Goal: Information Seeking & Learning: Learn about a topic

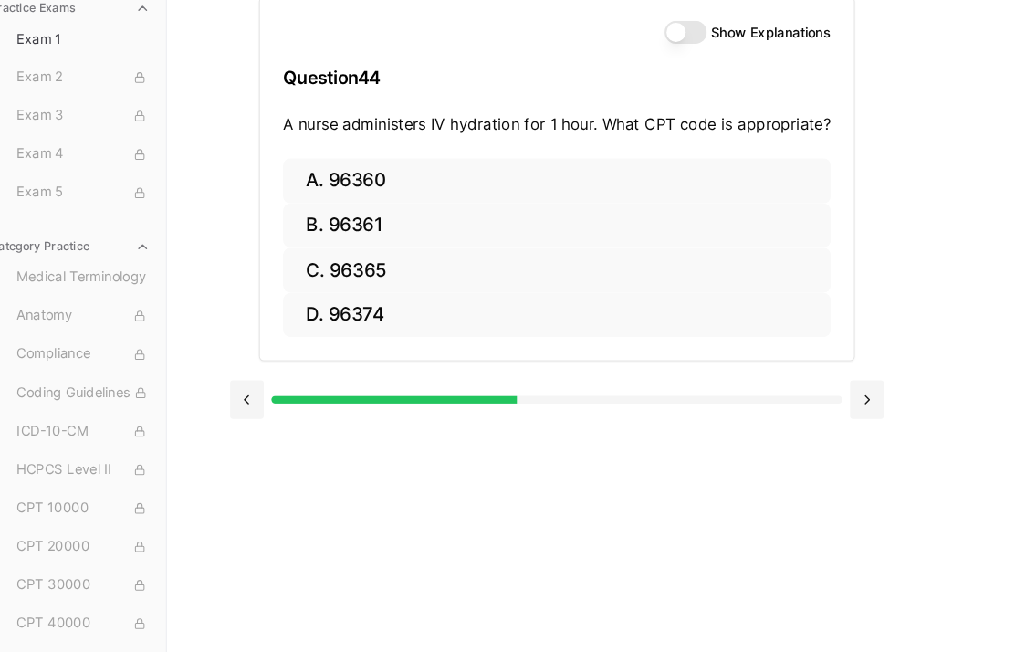
click at [377, 183] on button "A. 96360" at bounding box center [553, 204] width 520 height 43
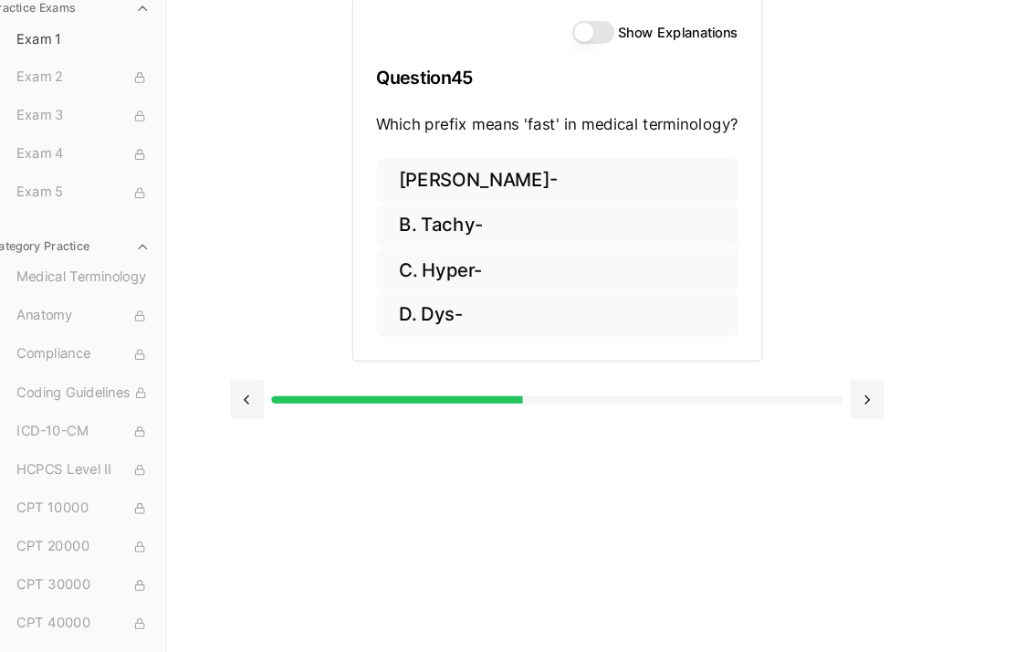
click at [444, 225] on button "B. Tachy-" at bounding box center [553, 246] width 344 height 43
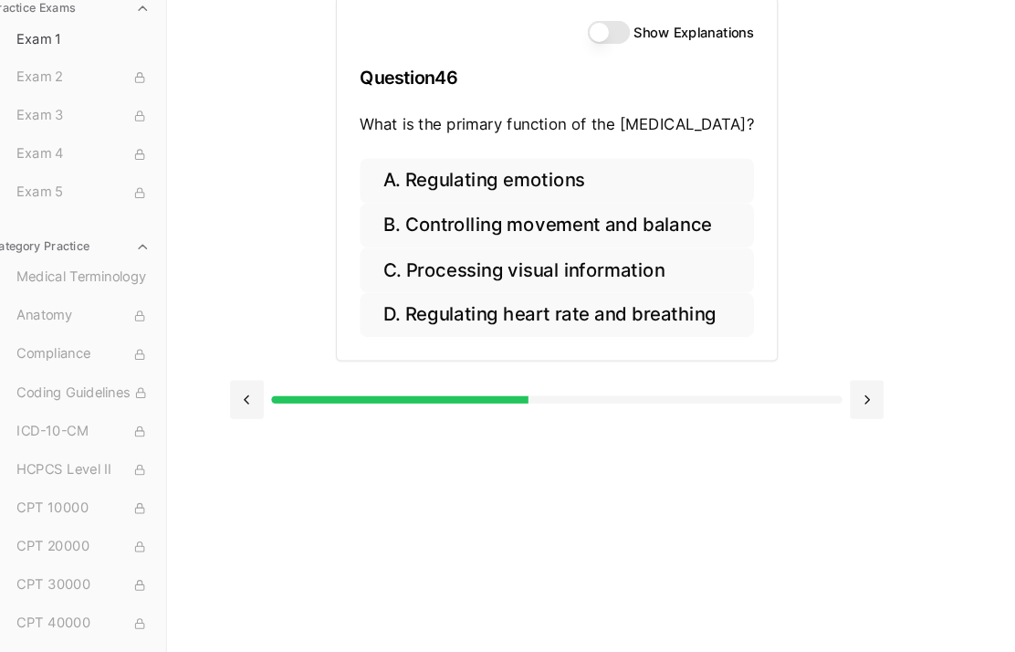
click at [523, 184] on button "A. Regulating emotions" at bounding box center [553, 204] width 374 height 43
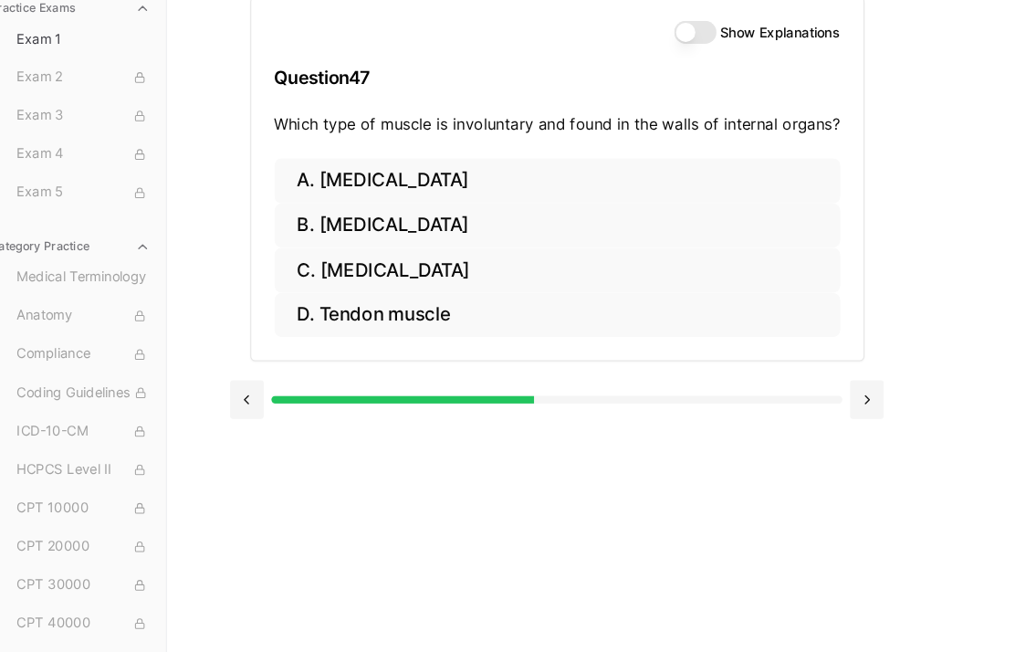
click at [433, 267] on button "C. [MEDICAL_DATA]" at bounding box center [553, 288] width 537 height 43
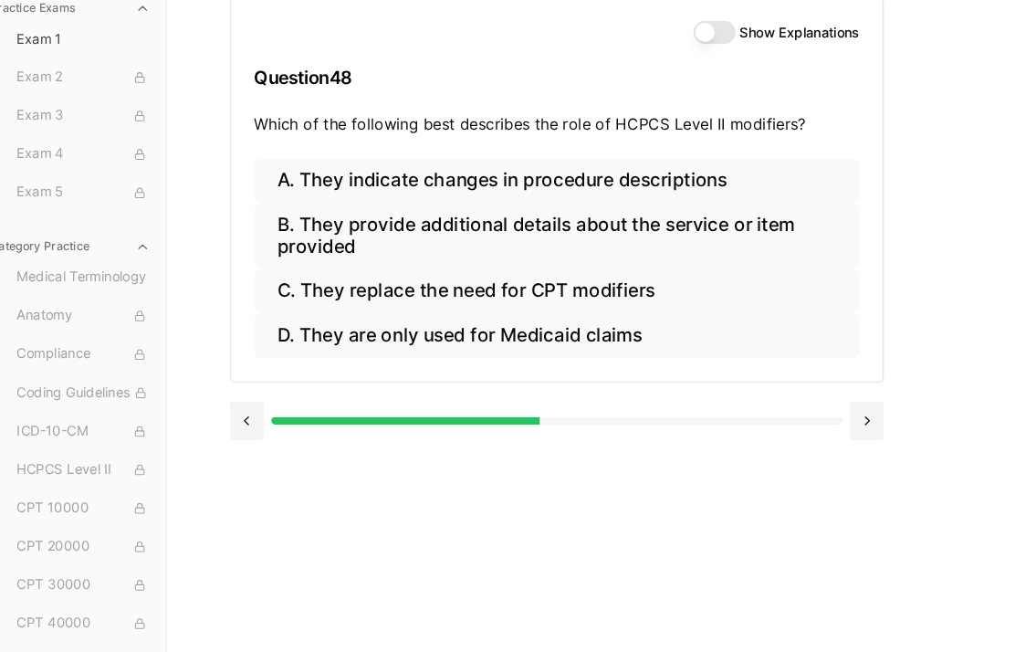
click at [448, 335] on button "D. They are only used for Medicaid claims" at bounding box center [553, 350] width 575 height 43
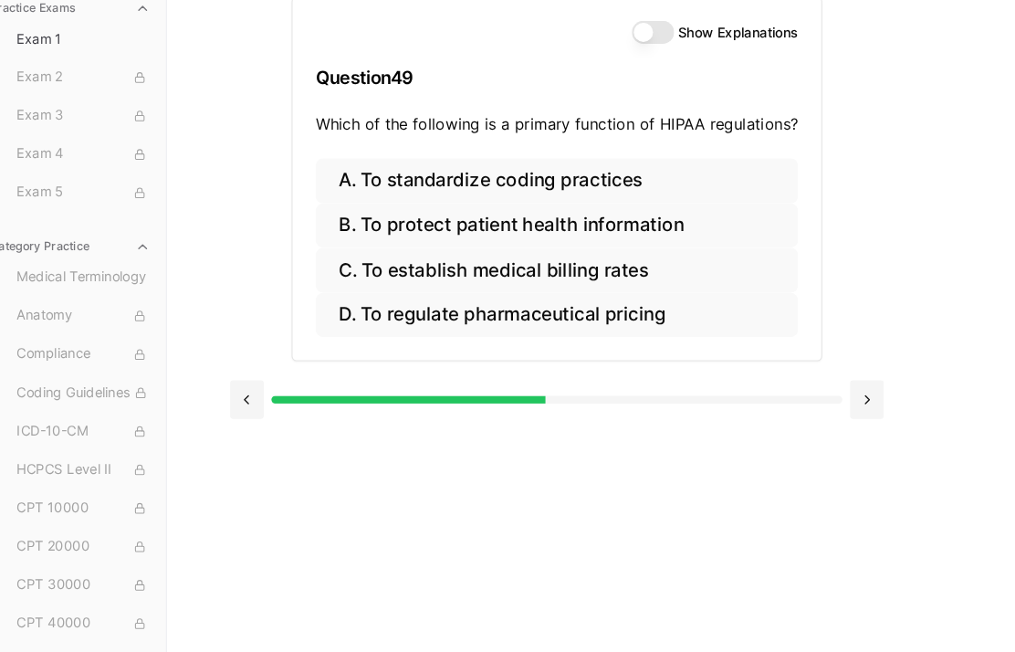
click at [598, 267] on button "C. To establish medical billing rates" at bounding box center [553, 288] width 458 height 43
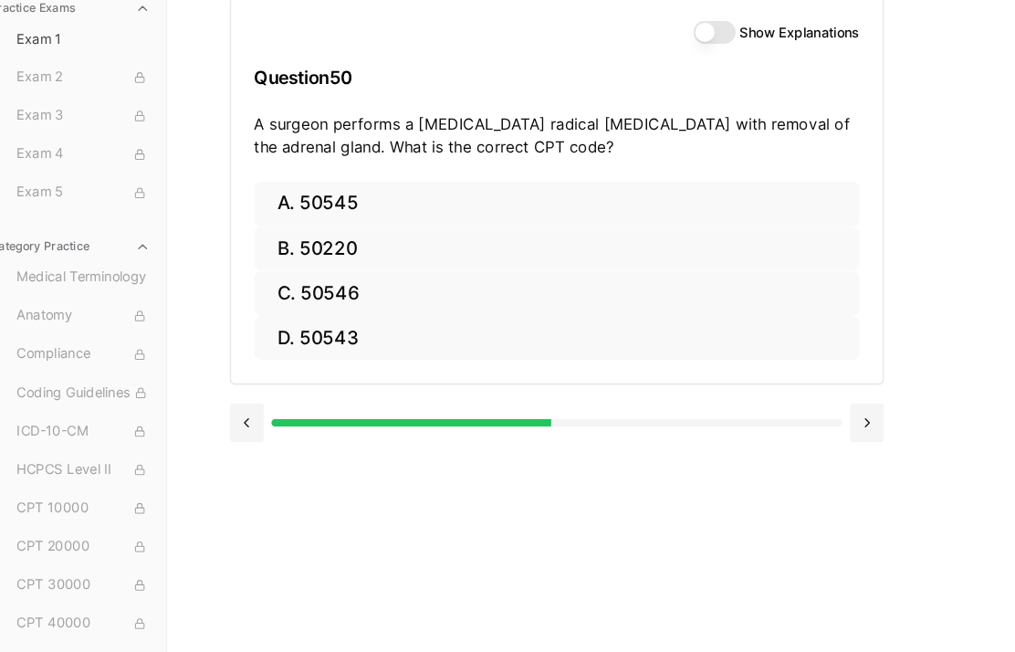
click at [363, 204] on button "A. 50545" at bounding box center [553, 225] width 575 height 43
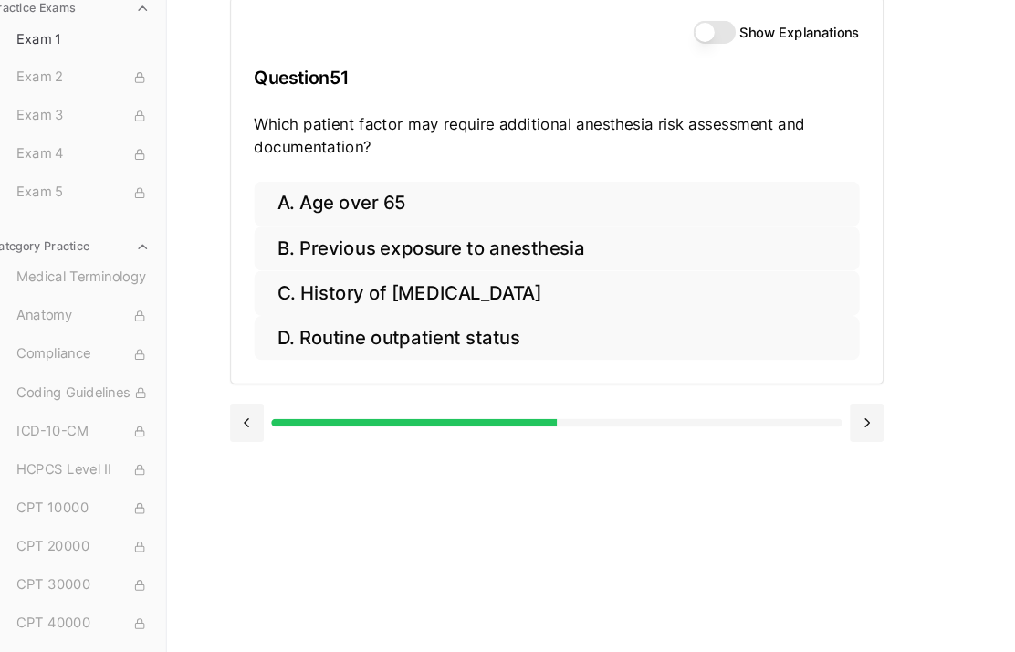
click at [560, 289] on button "C. History of [MEDICAL_DATA]" at bounding box center [553, 310] width 575 height 43
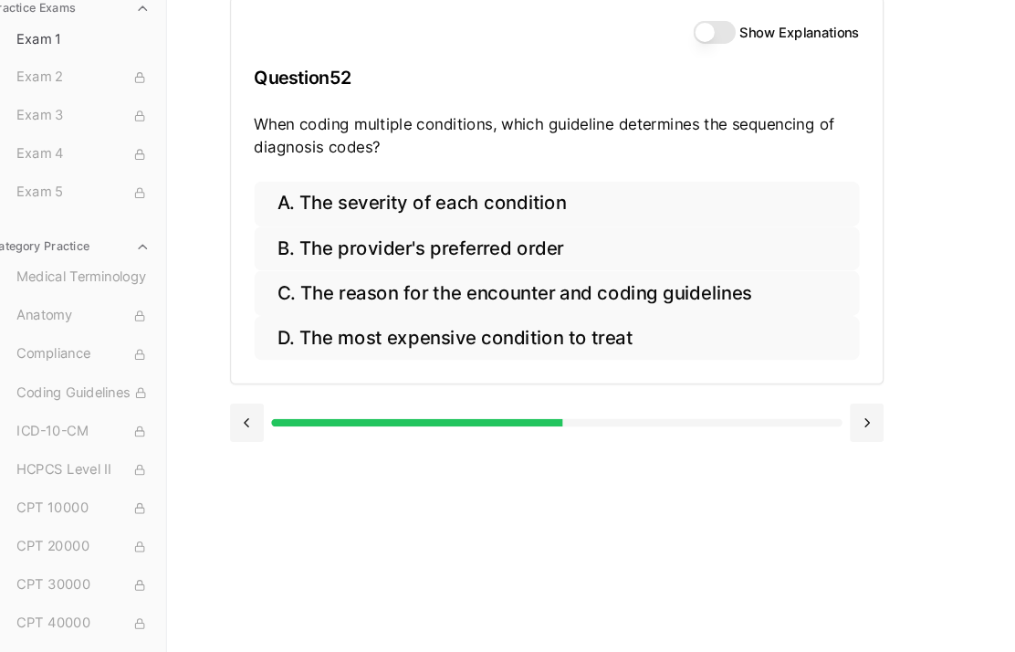
click at [725, 291] on button "C. The reason for the encounter and coding guidelines" at bounding box center [553, 310] width 575 height 43
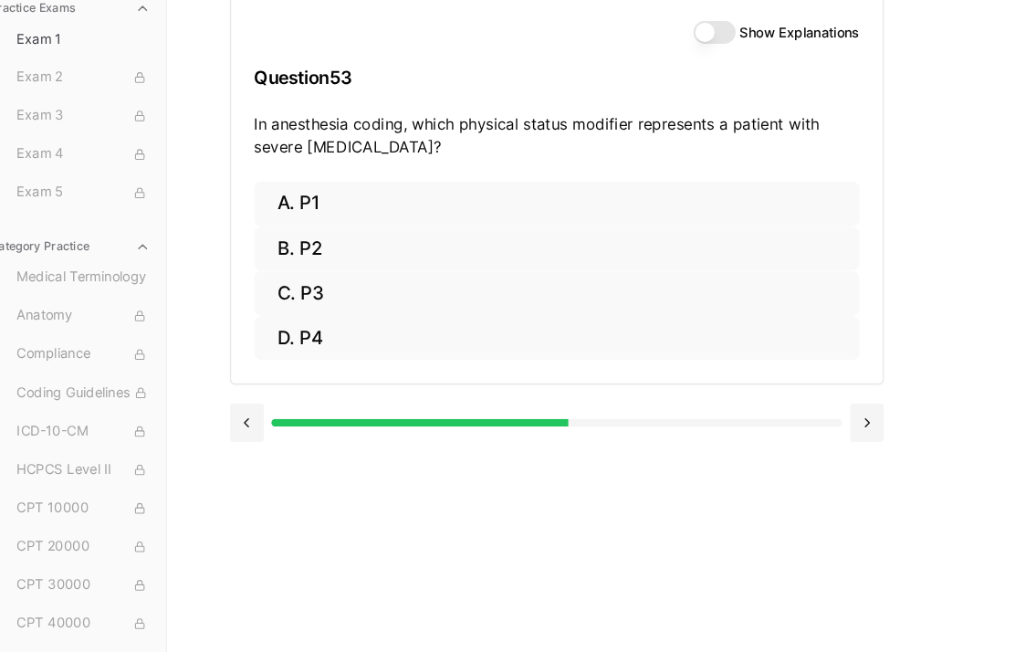
click at [669, 289] on button "C. P3" at bounding box center [553, 310] width 575 height 43
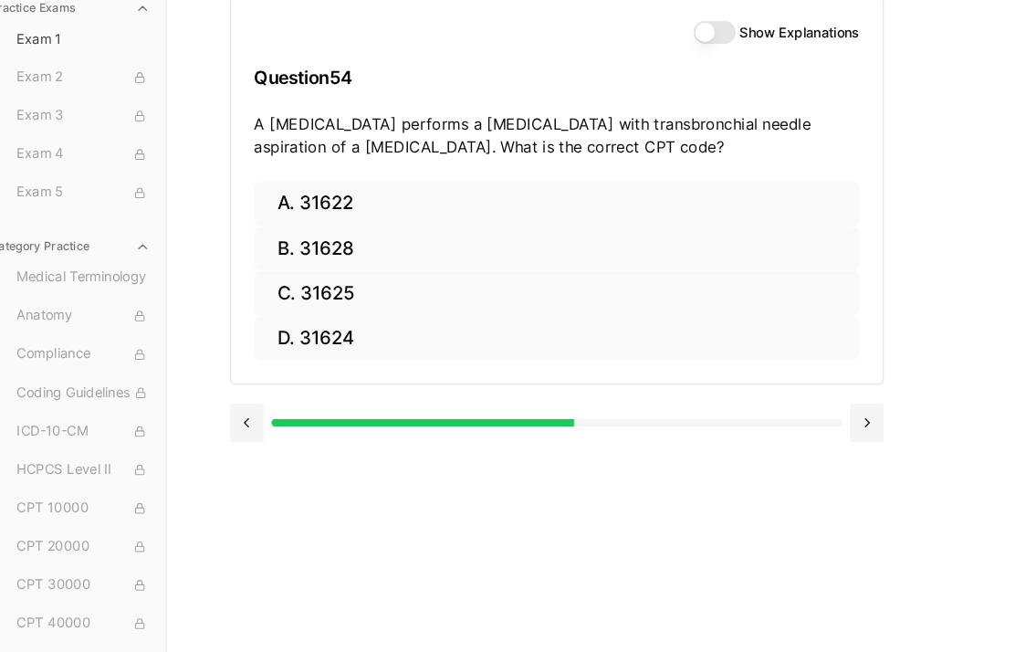
click at [723, 247] on button "B. 31628" at bounding box center [553, 268] width 575 height 43
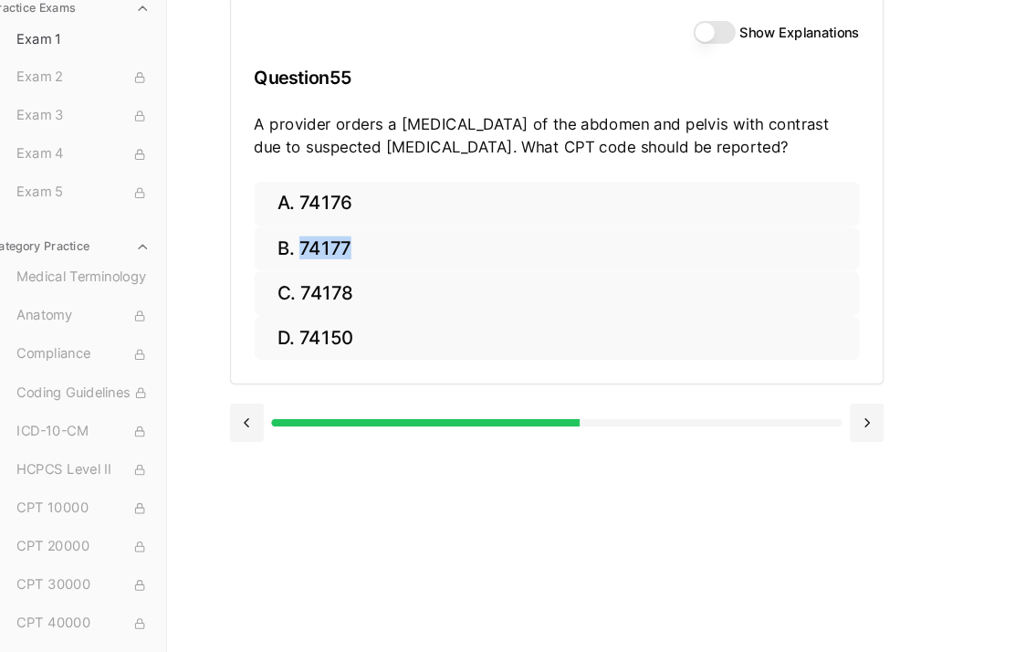
click at [629, 247] on button "B. 74177" at bounding box center [553, 268] width 575 height 43
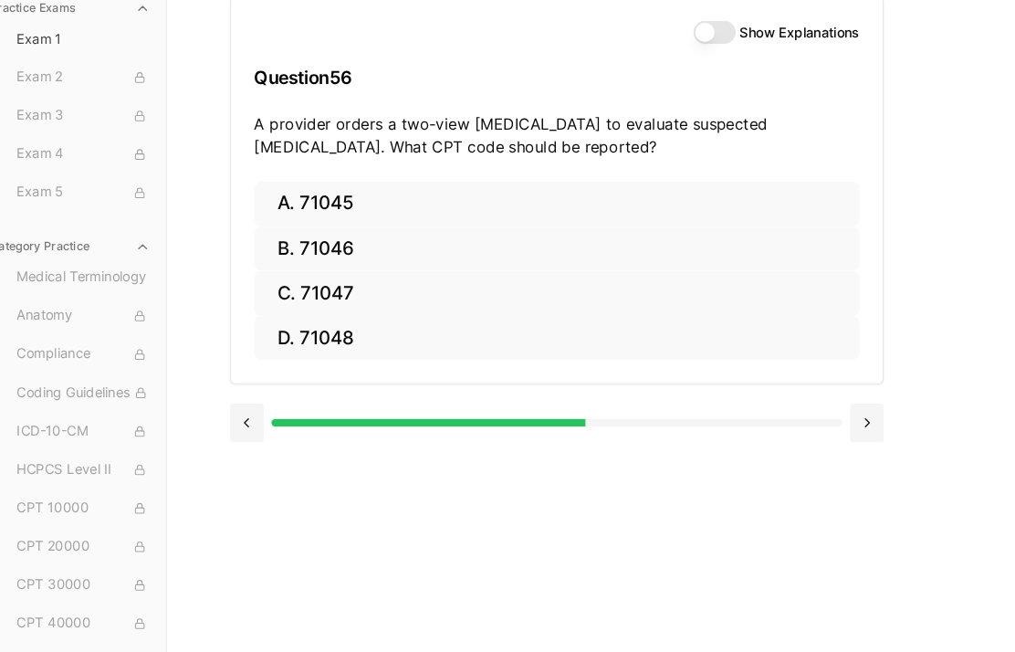
click at [548, 247] on button "B. 71046" at bounding box center [553, 268] width 575 height 43
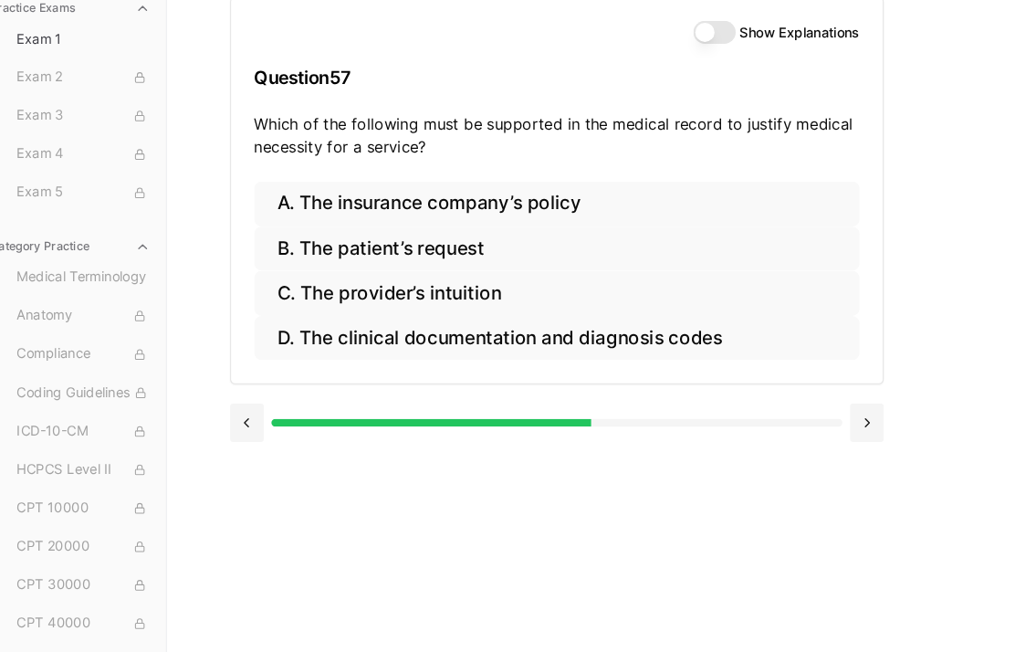
click at [633, 332] on button "D. The clinical documentation and diagnosis codes" at bounding box center [553, 353] width 575 height 43
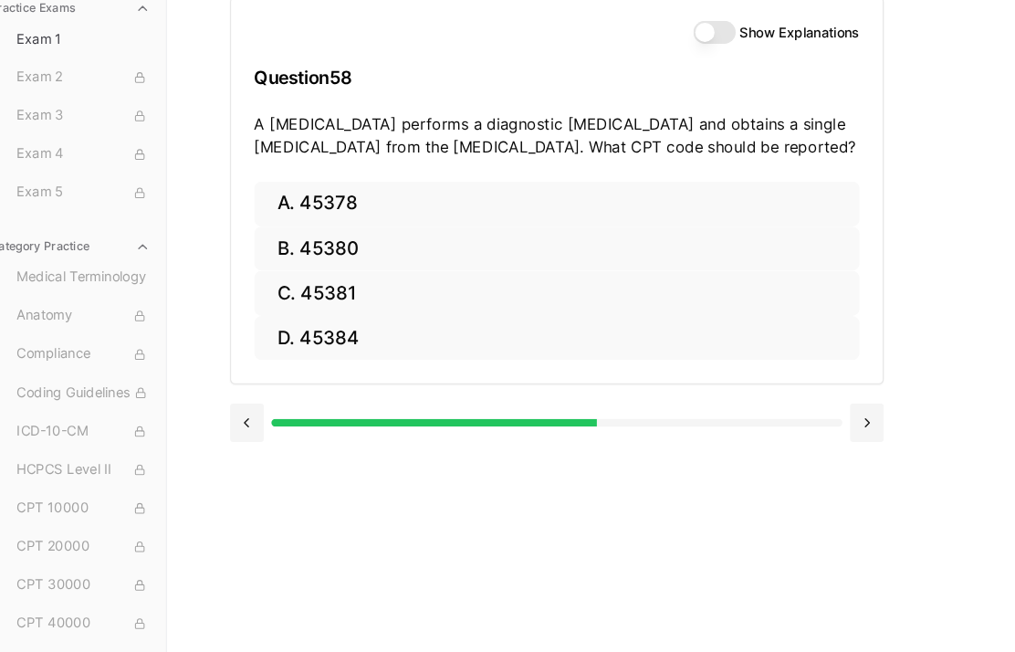
click at [389, 248] on button "B. 45380" at bounding box center [553, 268] width 575 height 43
click at [339, 332] on button "D. 55706" at bounding box center [553, 353] width 575 height 43
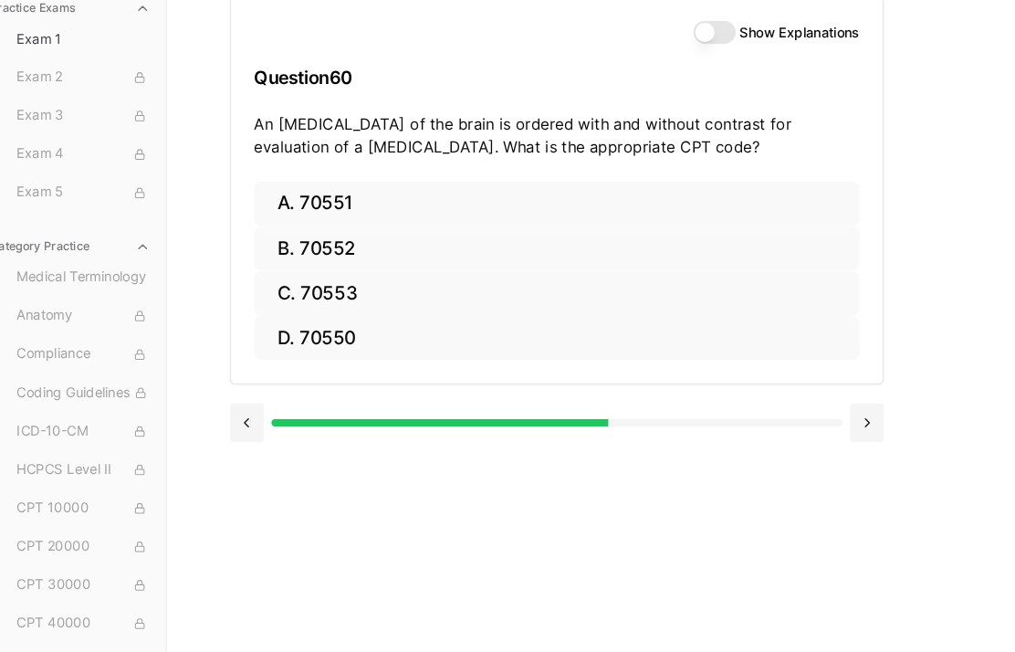
click at [342, 289] on button "C. 70553" at bounding box center [553, 310] width 575 height 43
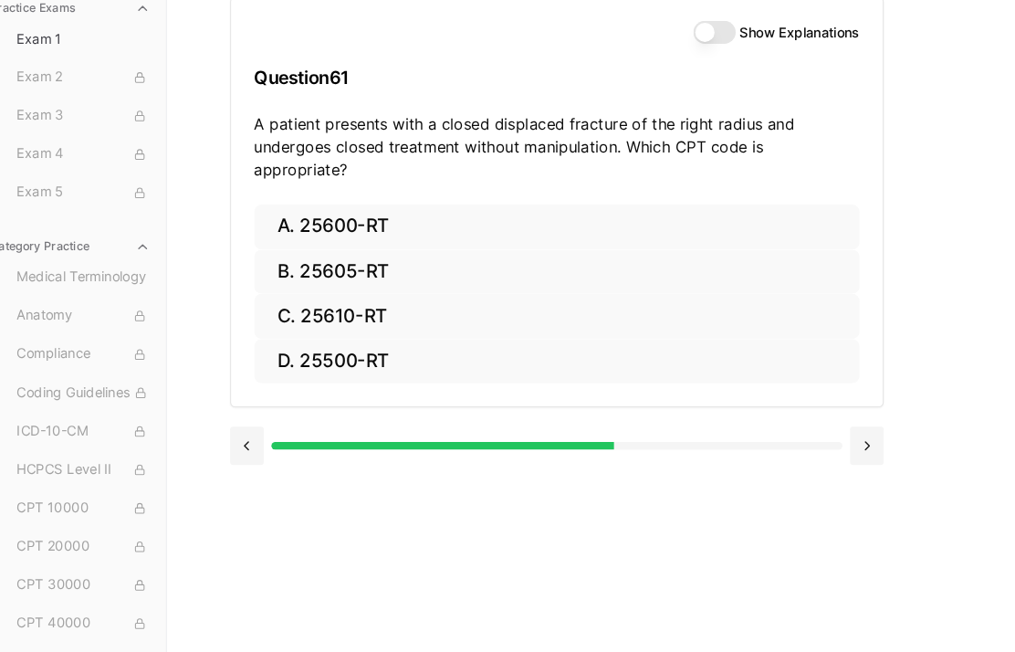
click at [384, 226] on button "A. 25600-RT" at bounding box center [553, 247] width 575 height 43
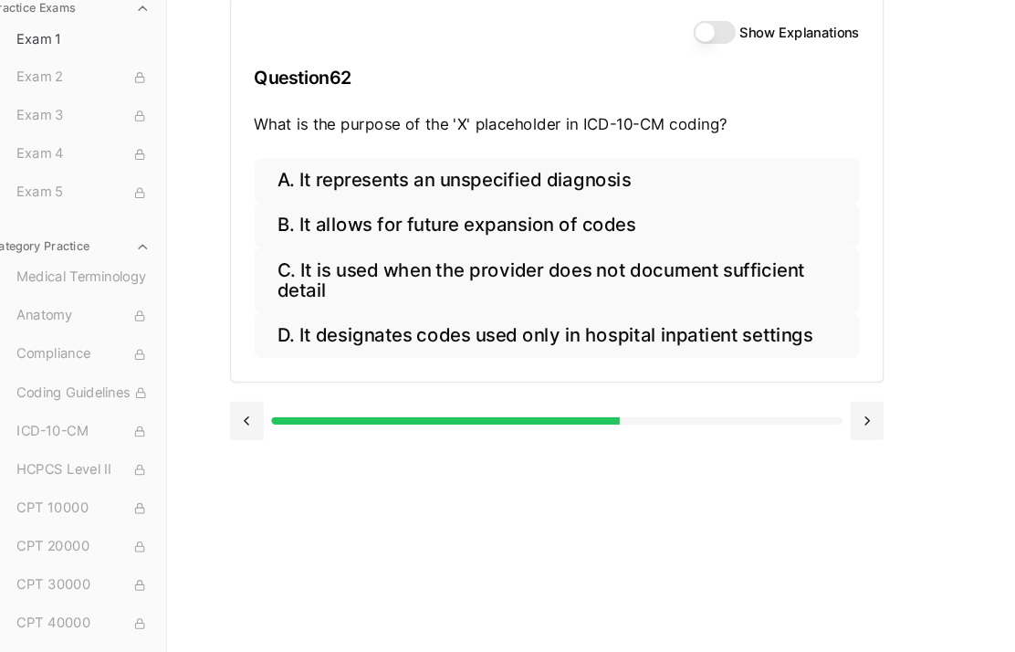
click at [579, 225] on button "B. It allows for future expansion of codes" at bounding box center [553, 246] width 575 height 43
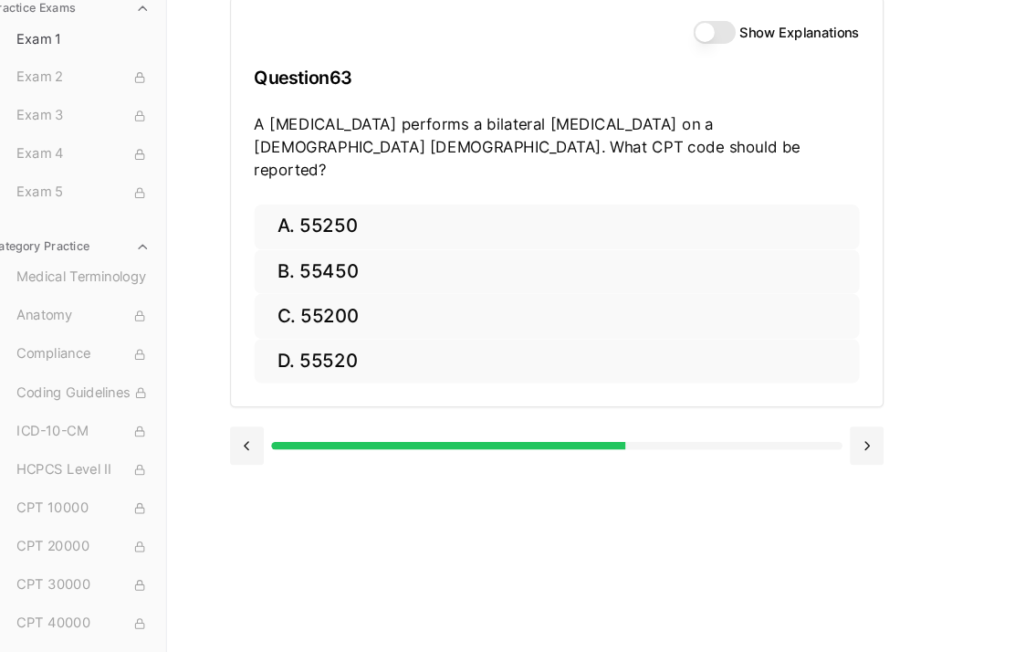
click at [320, 226] on button "A. 55250" at bounding box center [553, 247] width 575 height 43
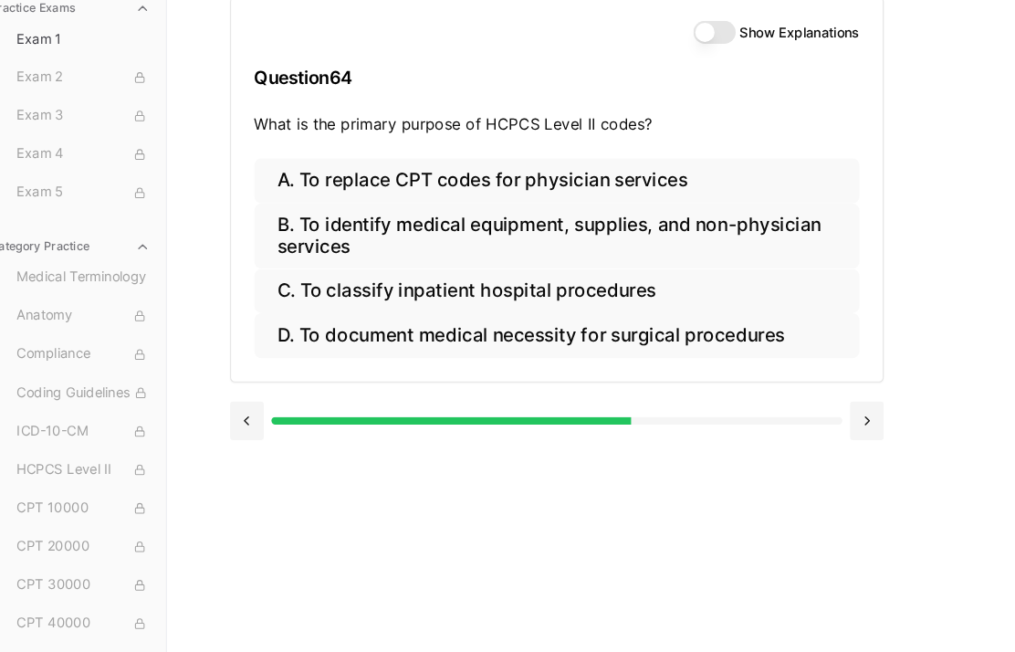
click at [299, 231] on button "B. To identify medical equipment, supplies, and non-physician services" at bounding box center [553, 256] width 575 height 62
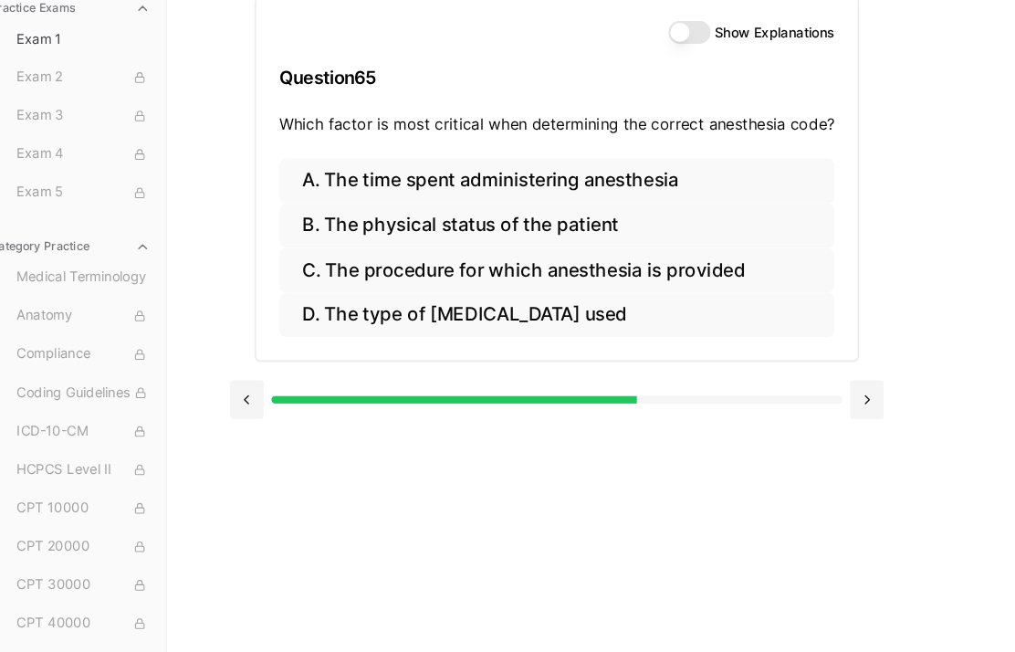
click at [393, 183] on button "A. The time spent administering anesthesia" at bounding box center [552, 204] width 527 height 43
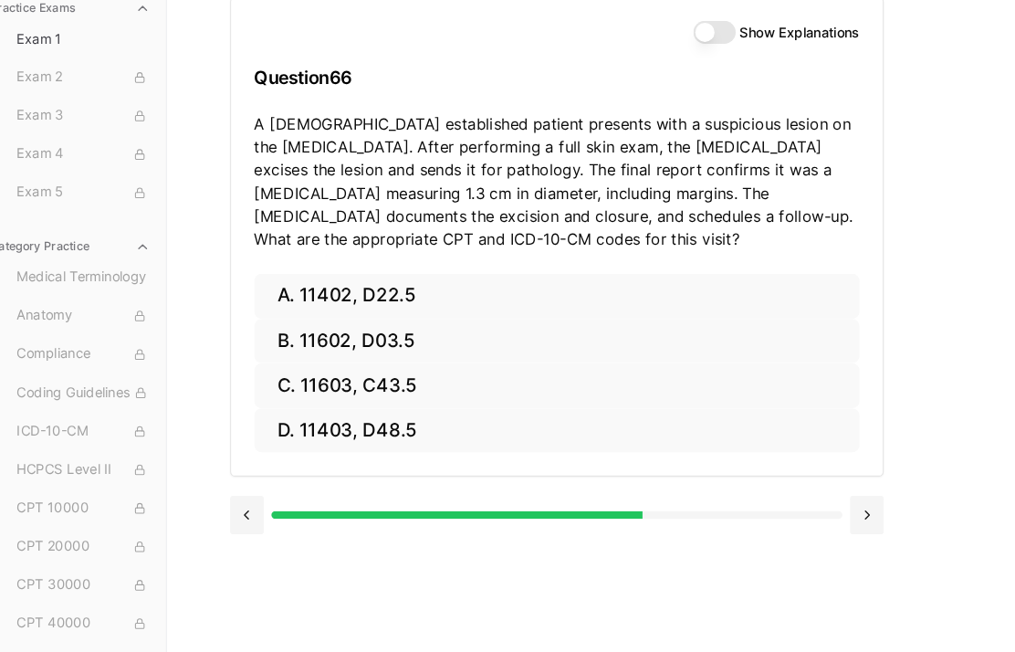
click at [401, 335] on button "B. 11602, D03.5" at bounding box center [553, 356] width 575 height 43
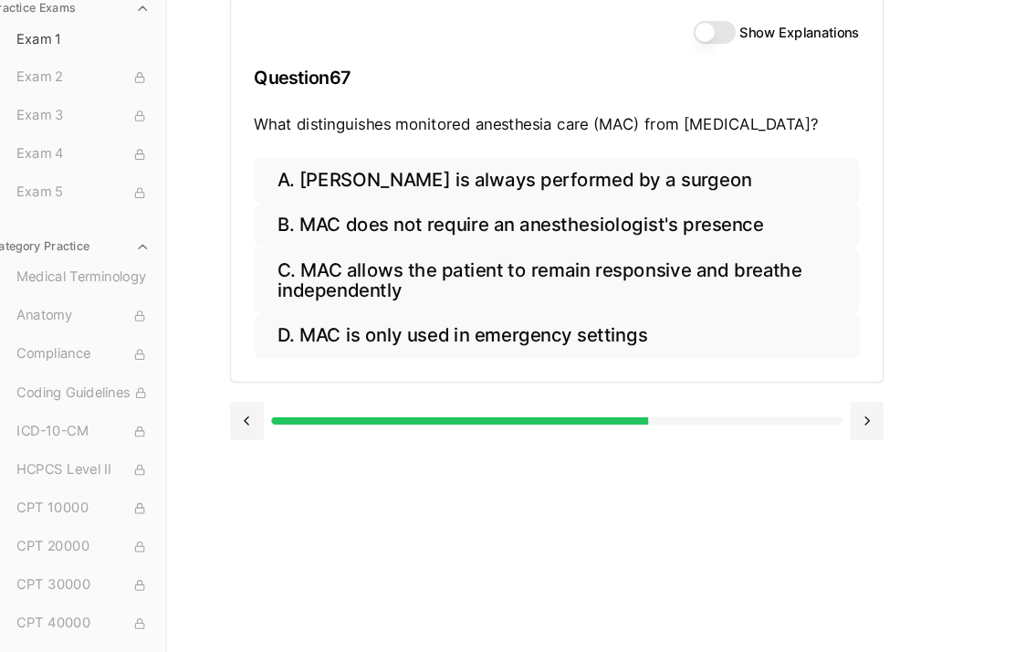
click at [243, 416] on button at bounding box center [259, 431] width 32 height 37
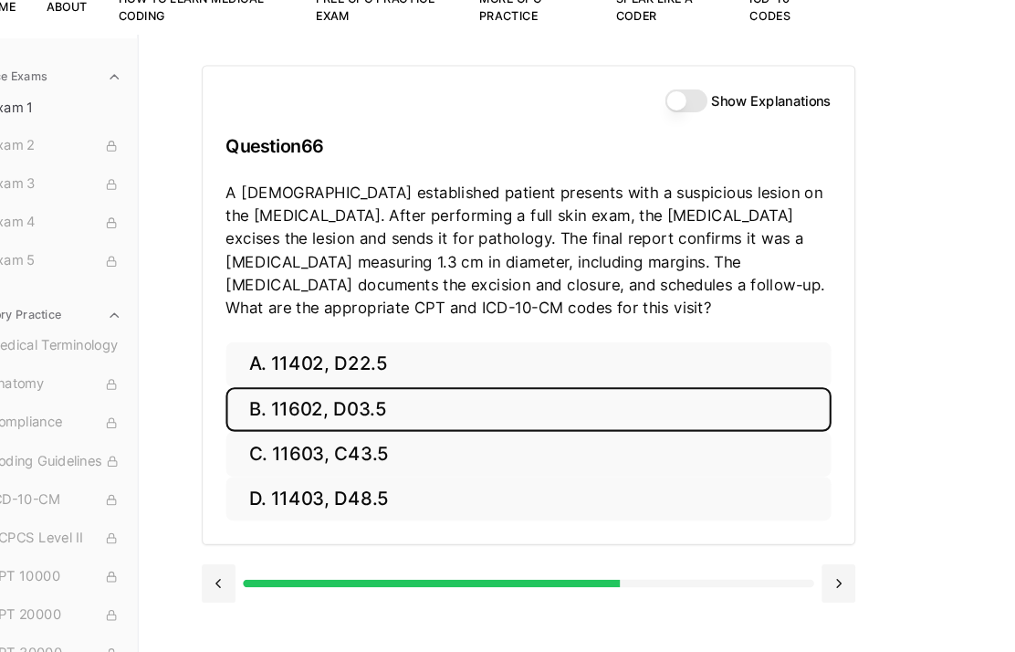
scroll to position [168, 0]
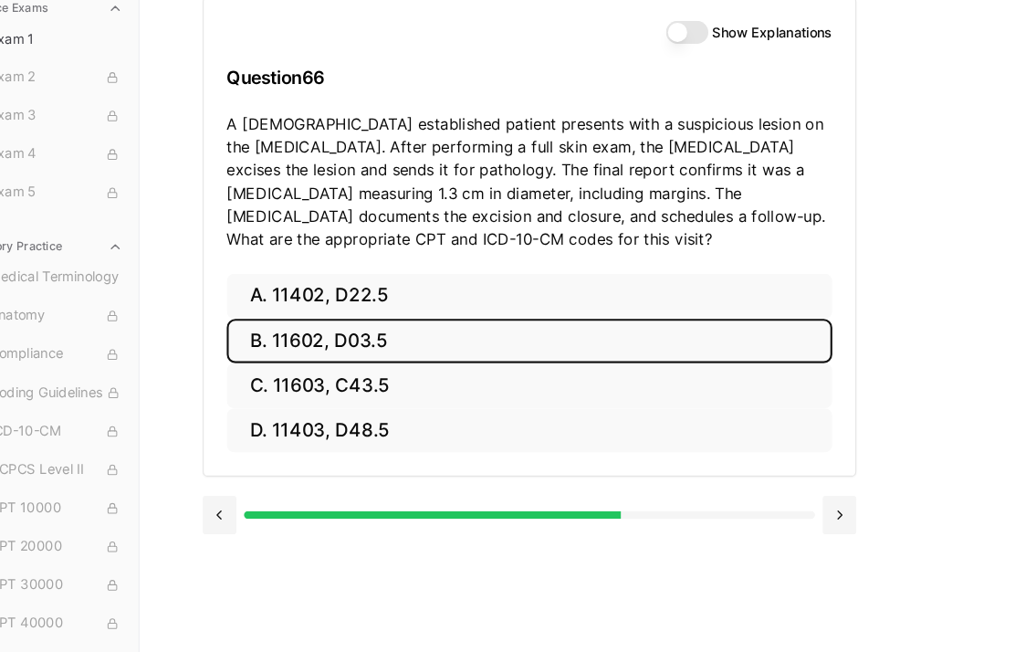
click at [831, 503] on button at bounding box center [847, 521] width 32 height 37
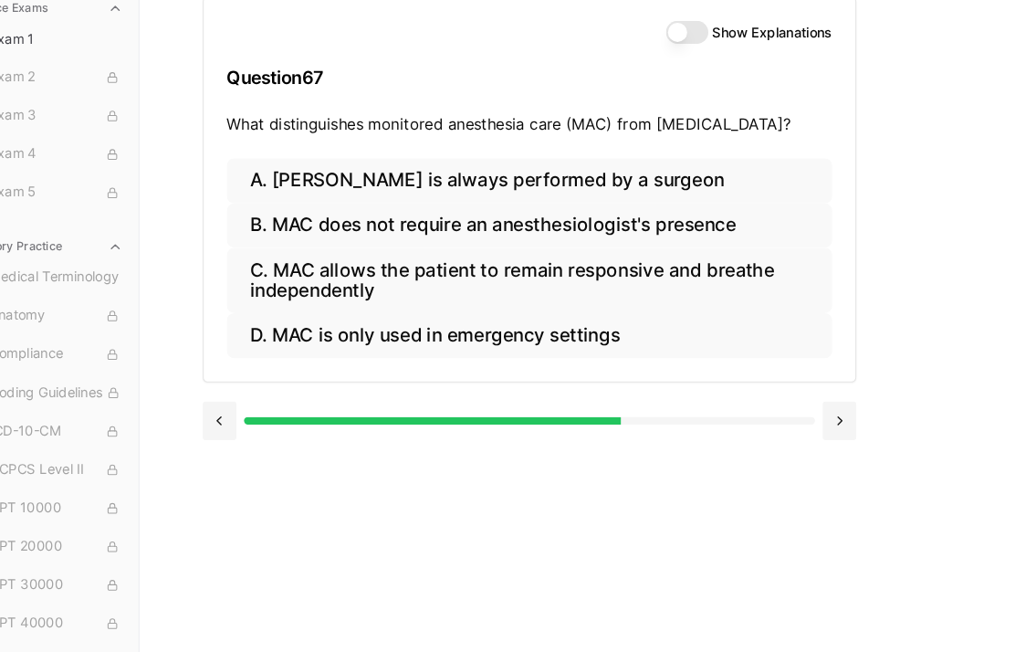
click at [540, 267] on button "C. MAC allows the patient to remain responsive and breathe independently" at bounding box center [553, 298] width 575 height 62
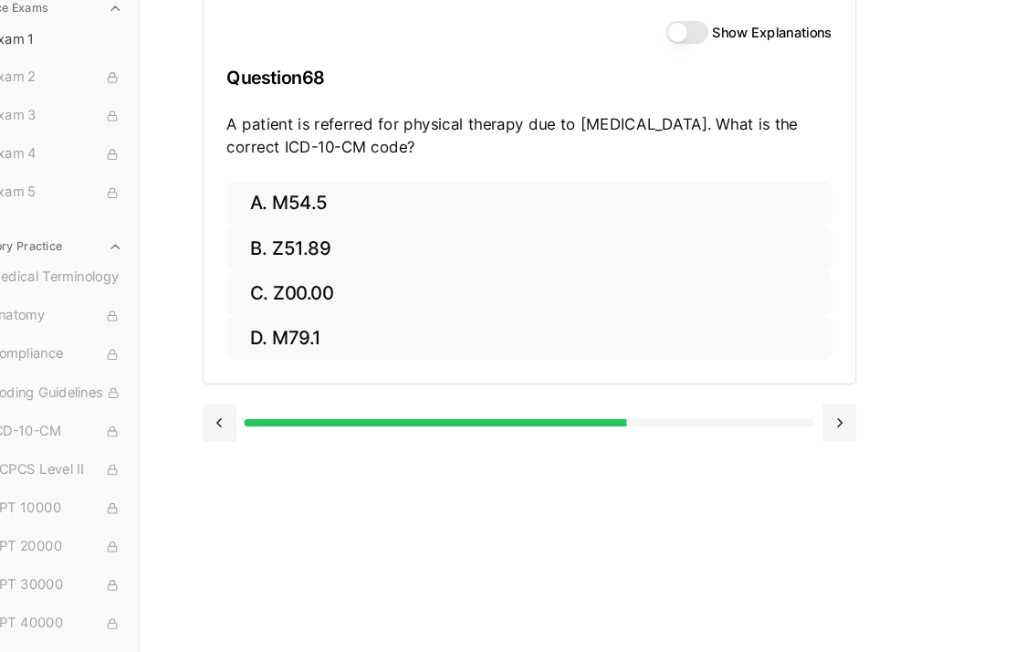
click at [434, 208] on button "A. M54.5" at bounding box center [553, 225] width 575 height 43
click at [473, 204] on button "A. 25260" at bounding box center [553, 225] width 575 height 43
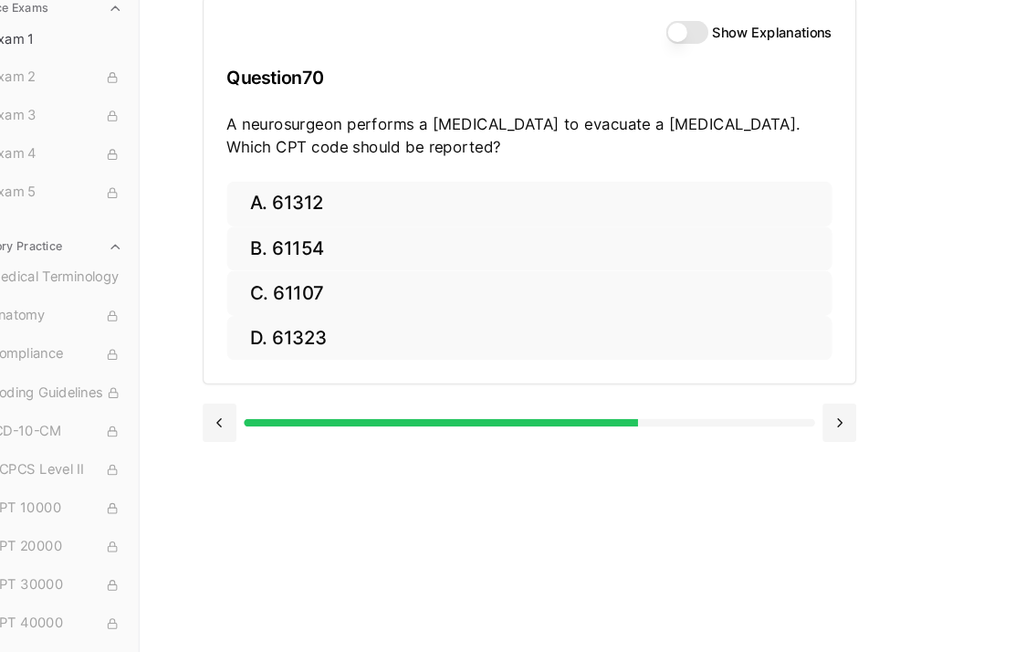
click at [610, 204] on button "A. 61312" at bounding box center [553, 225] width 575 height 43
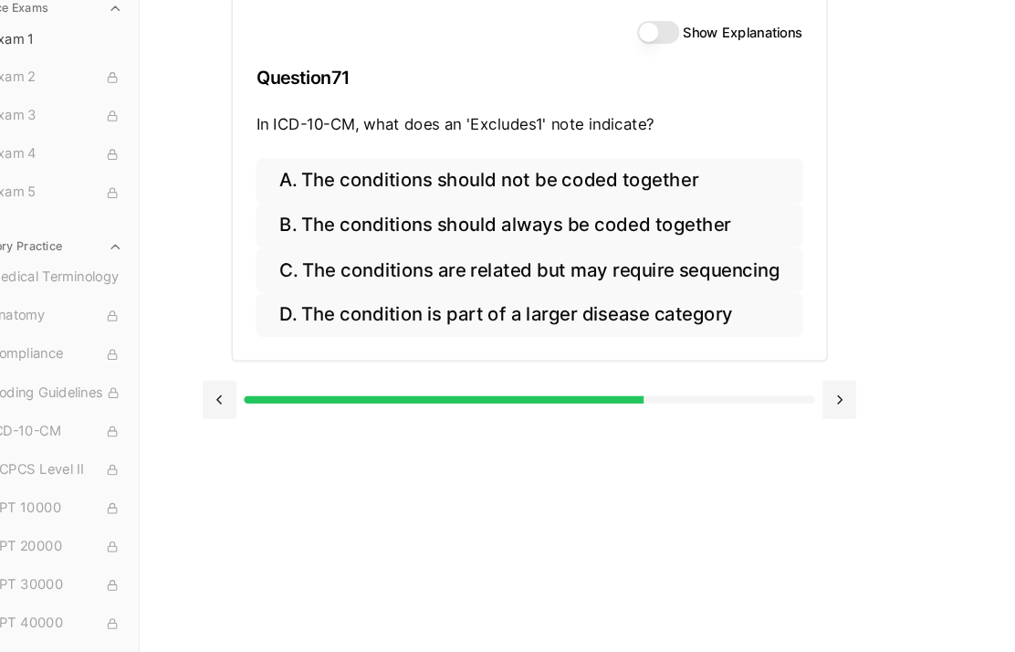
click at [713, 183] on button "A. The conditions should not be coded together" at bounding box center [552, 204] width 519 height 43
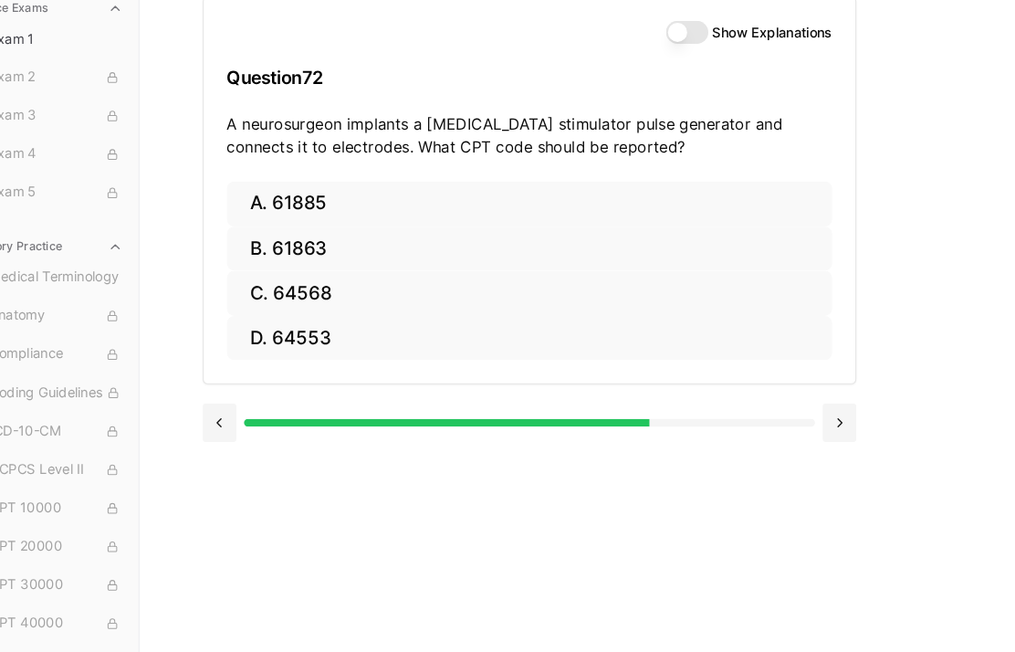
click at [401, 289] on button "C. 64568" at bounding box center [553, 310] width 575 height 43
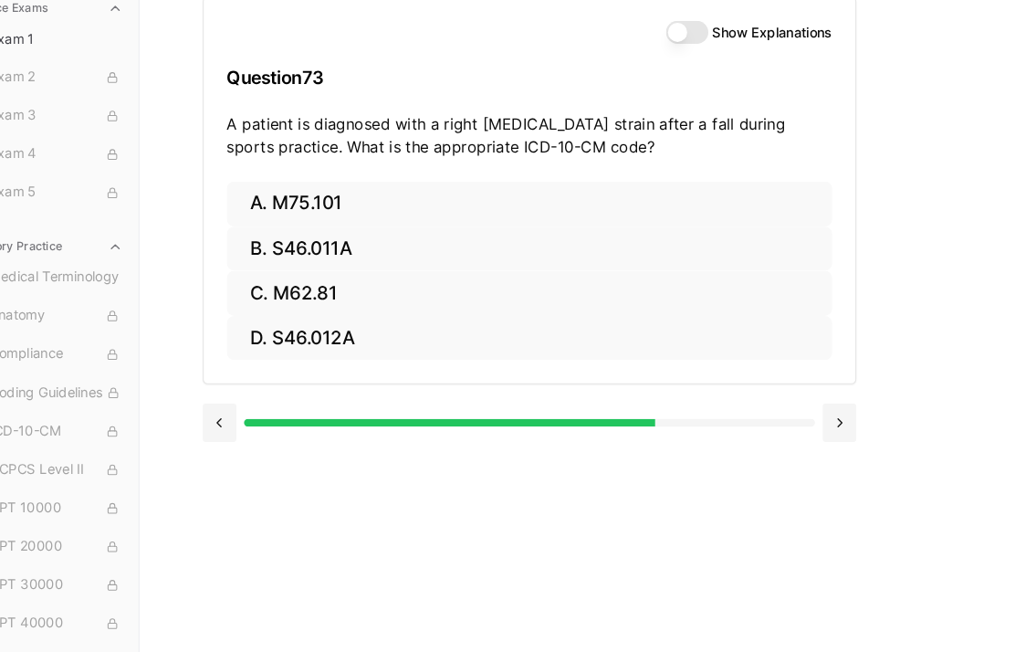
click at [466, 213] on button "A. M75.101" at bounding box center [553, 225] width 575 height 43
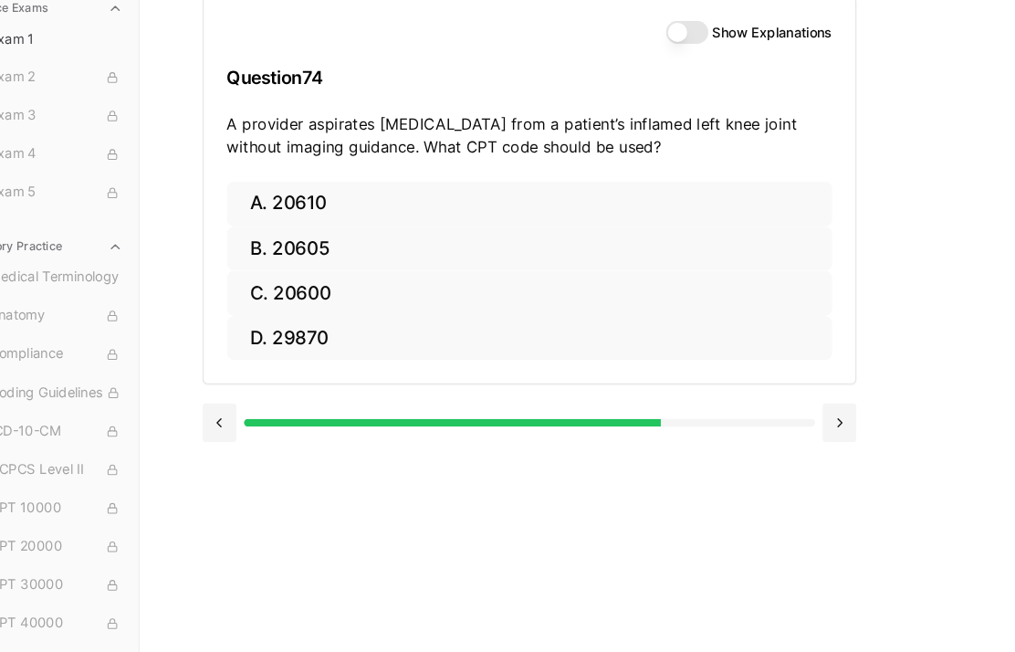
click at [641, 204] on button "A. 20610" at bounding box center [553, 225] width 575 height 43
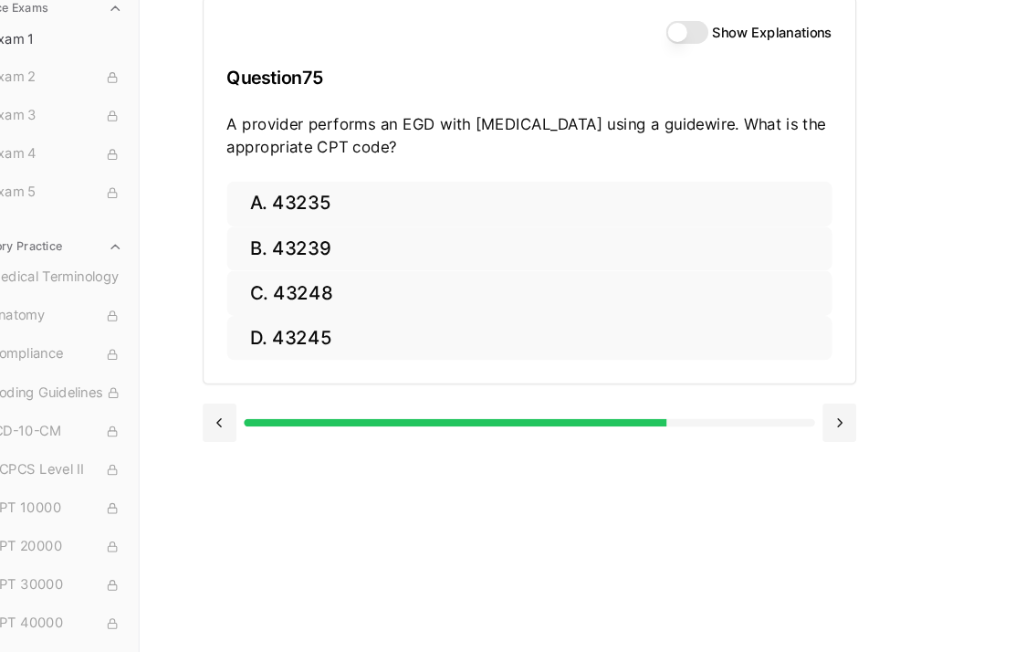
click at [326, 289] on button "C. 43248" at bounding box center [553, 310] width 575 height 43
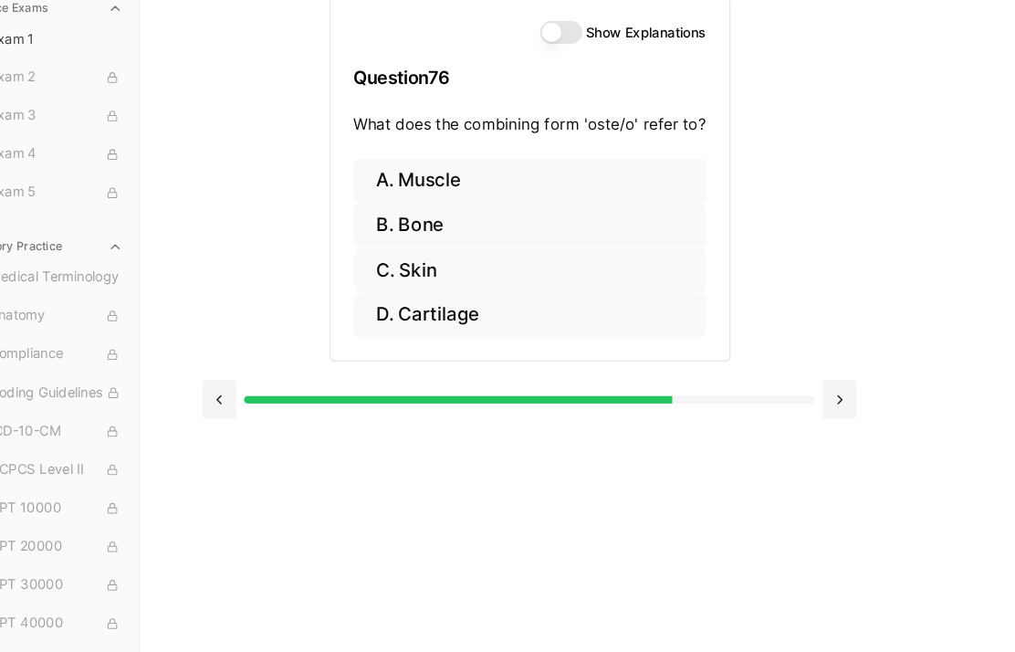
click at [432, 225] on button "B. Bone" at bounding box center [553, 246] width 335 height 43
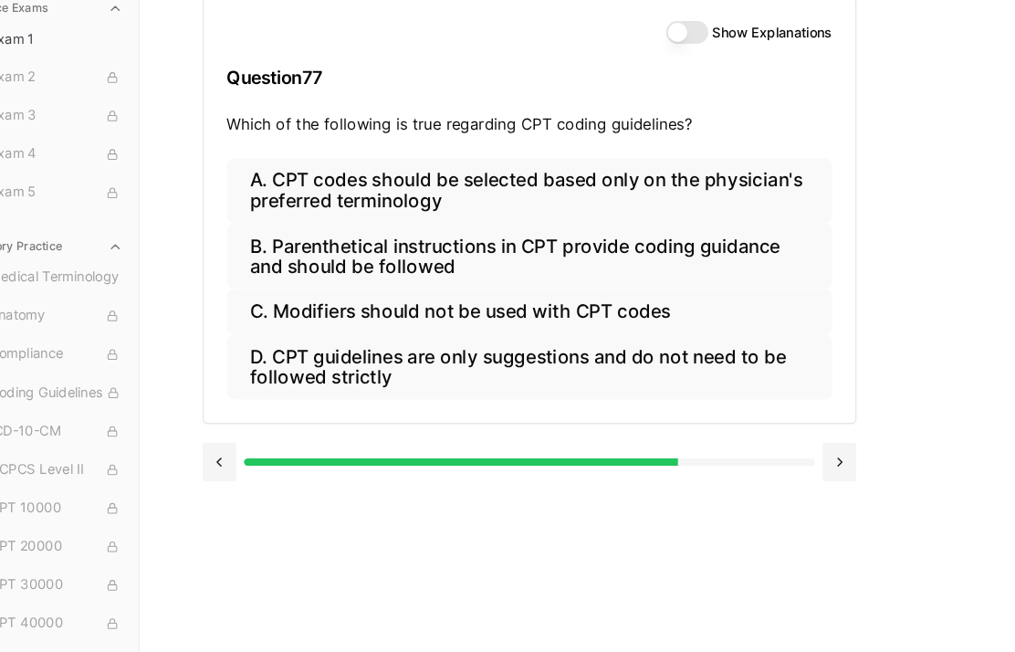
click at [598, 245] on button "B. Parenthetical instructions in CPT provide coding guidance and should be foll…" at bounding box center [553, 276] width 575 height 62
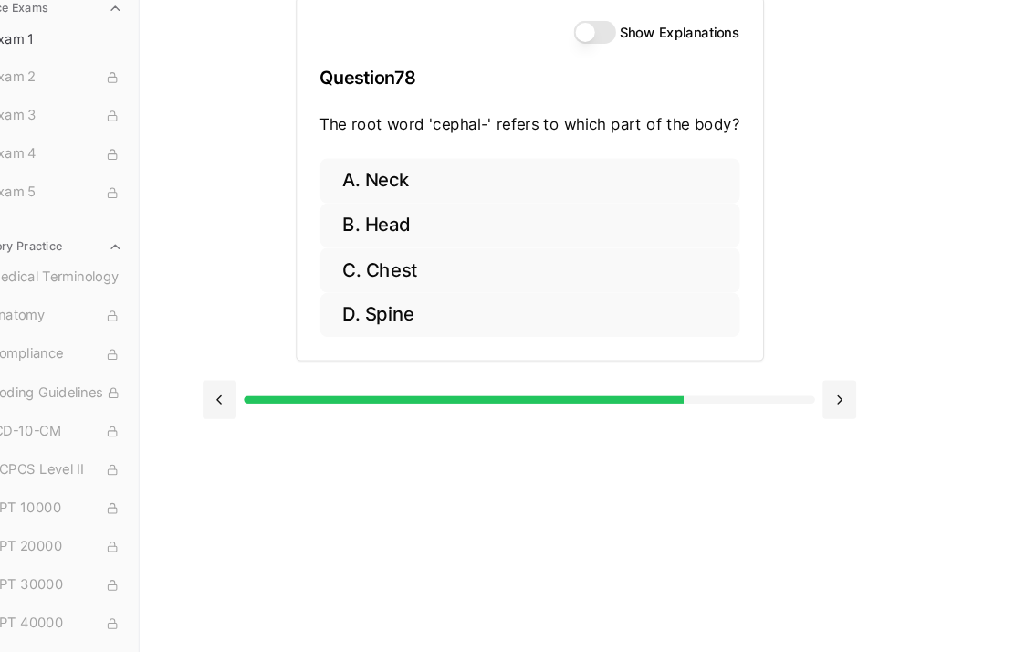
click at [630, 225] on button "B. Head" at bounding box center [553, 246] width 399 height 43
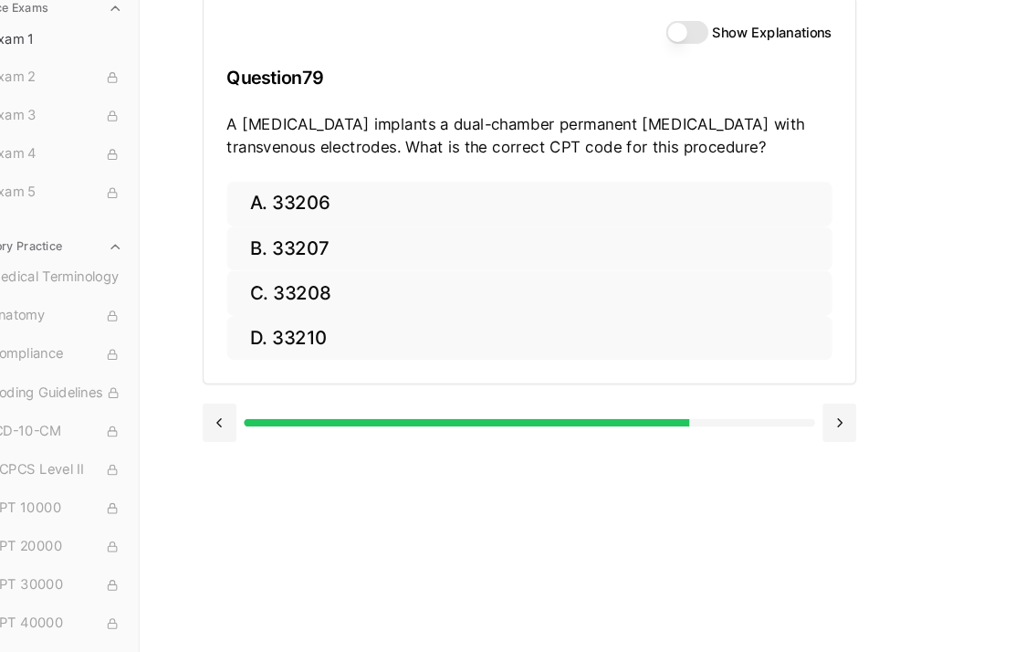
click at [349, 289] on button "C. 33208" at bounding box center [553, 310] width 575 height 43
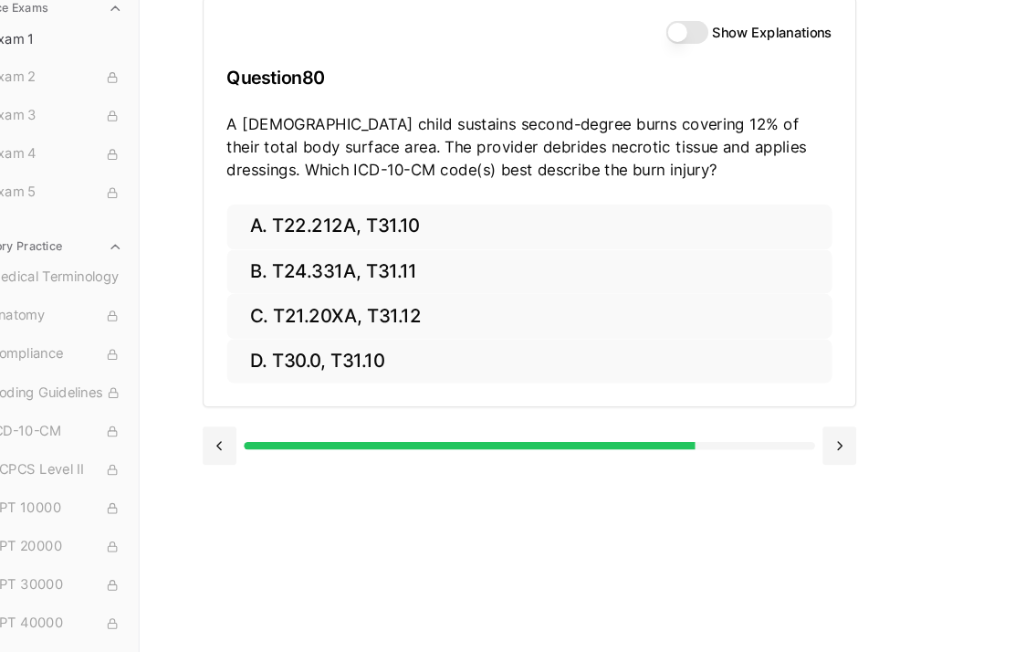
click at [687, 311] on button "C. T21.20XA, T31.12" at bounding box center [553, 332] width 575 height 43
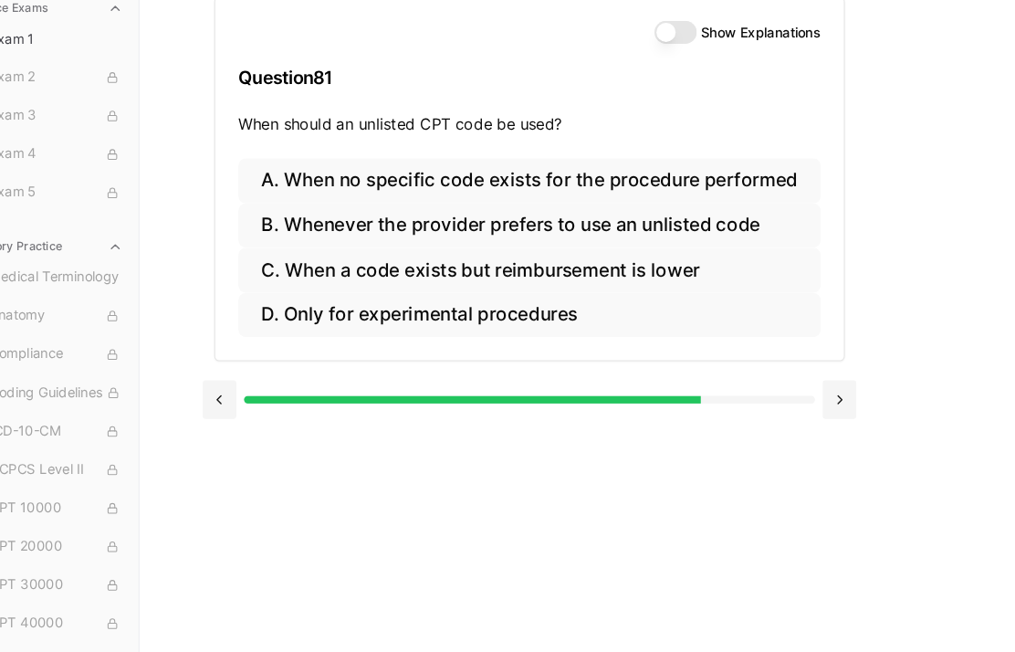
click at [746, 183] on button "A. When no specific code exists for the procedure performed" at bounding box center [552, 204] width 553 height 43
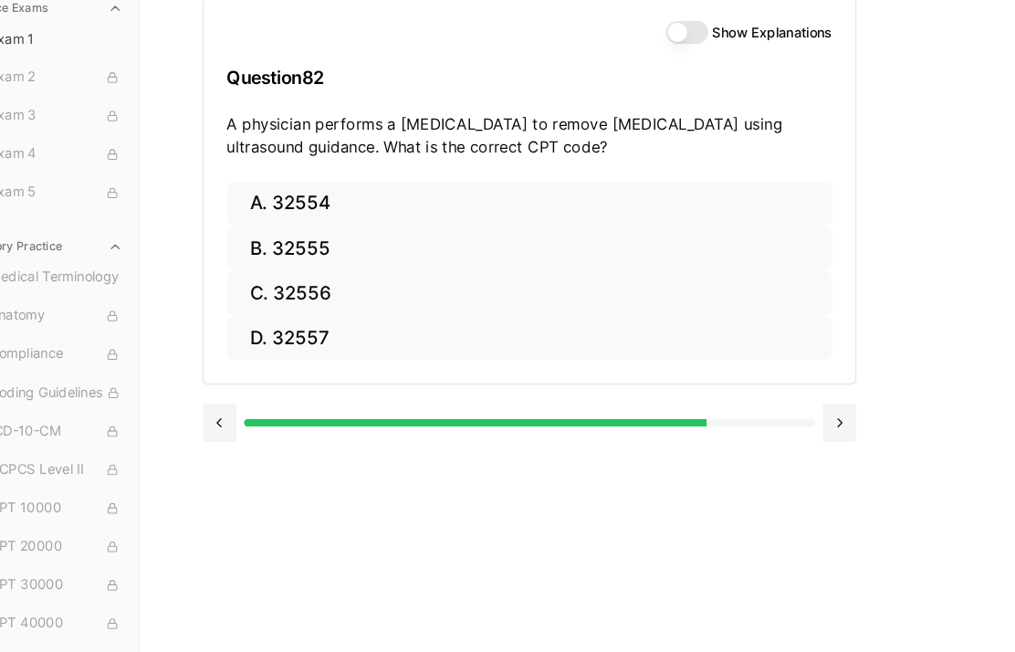
click at [323, 332] on button "D. 32557" at bounding box center [553, 353] width 575 height 43
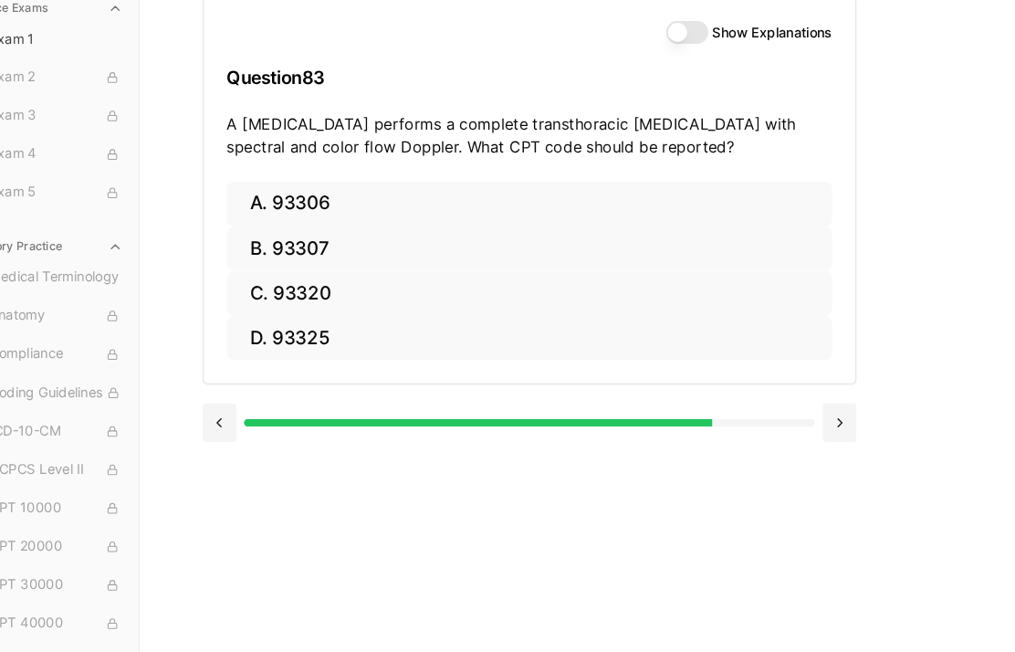
click at [331, 204] on button "A. 93306" at bounding box center [553, 225] width 575 height 43
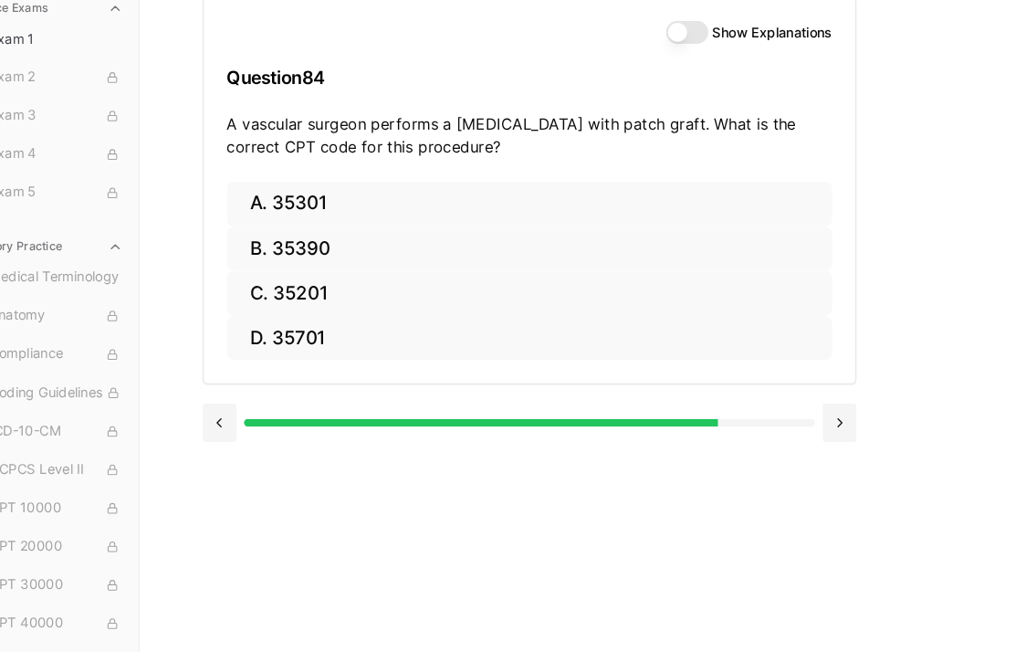
click at [313, 289] on button "C. 35201" at bounding box center [553, 310] width 575 height 43
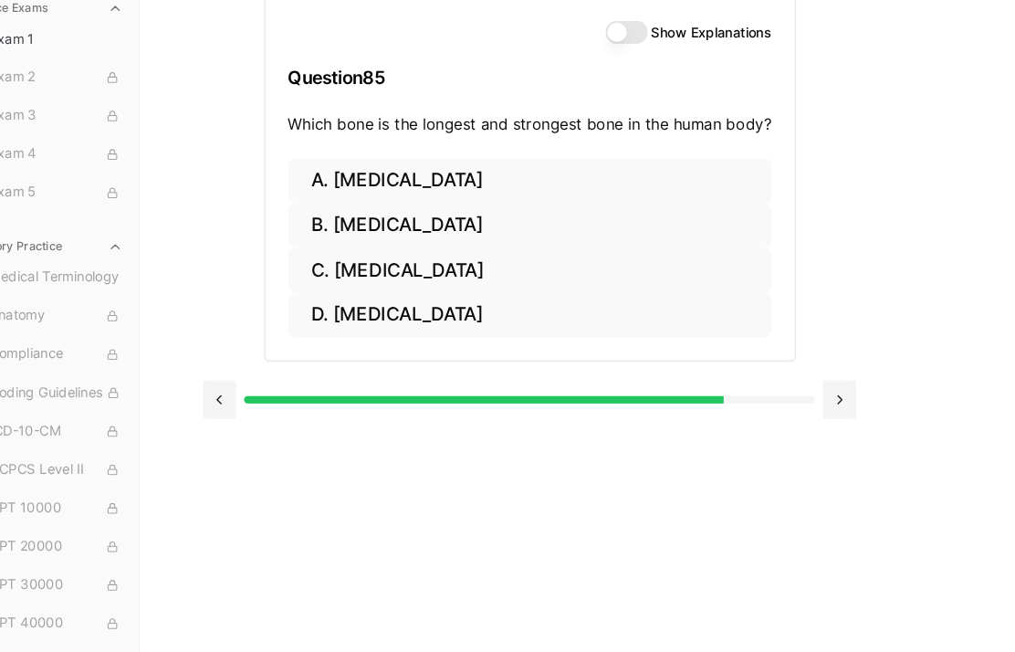
click at [650, 267] on button "C. [MEDICAL_DATA]" at bounding box center [553, 288] width 459 height 43
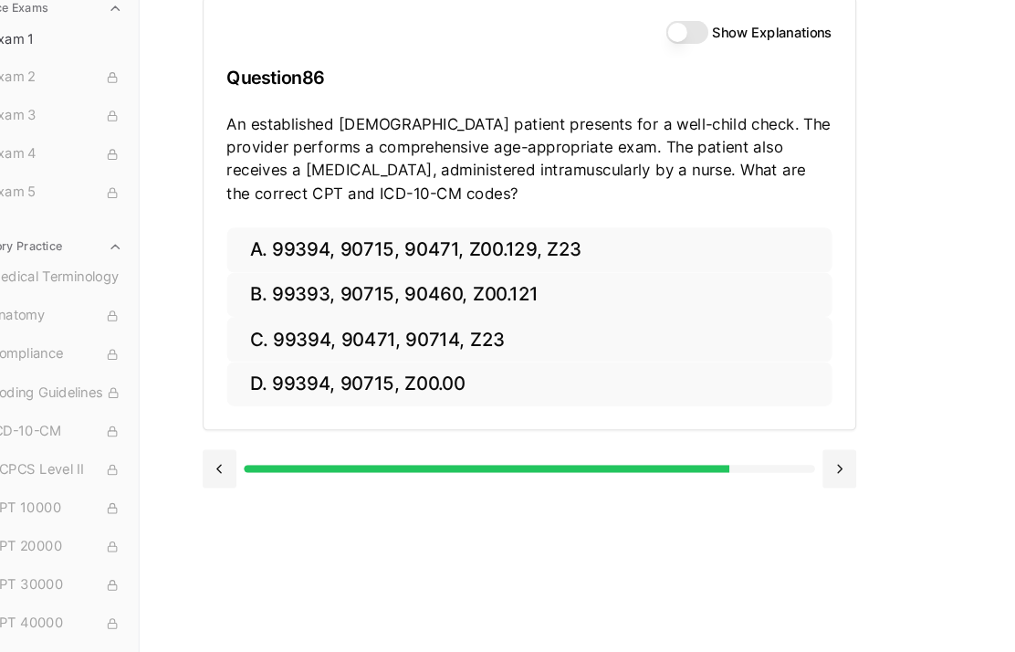
click at [831, 459] on button at bounding box center [847, 477] width 32 height 37
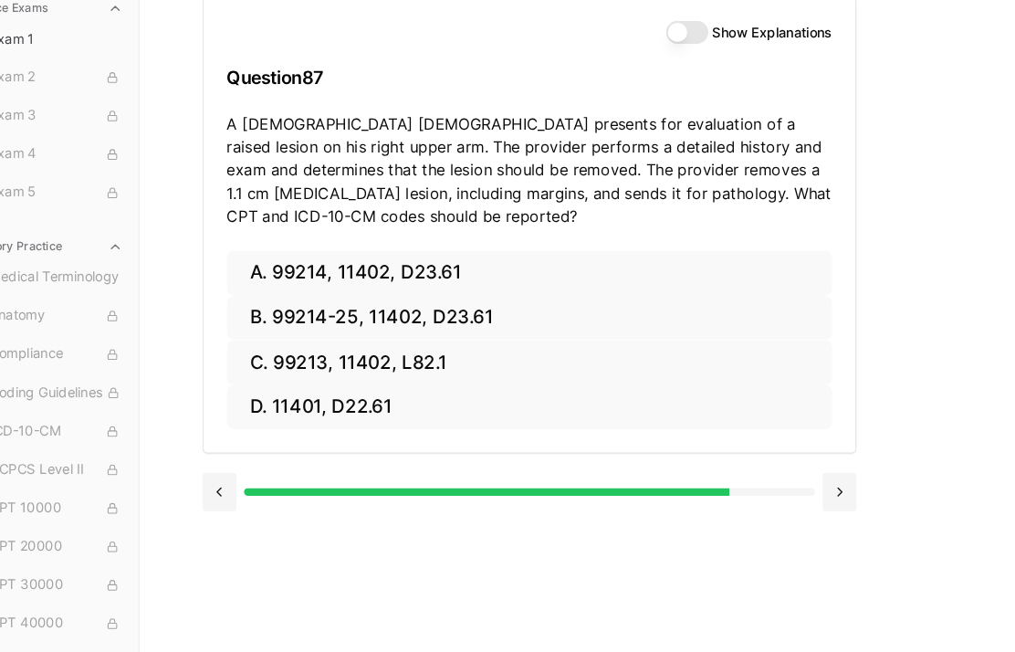
click at [831, 481] on button at bounding box center [847, 499] width 32 height 37
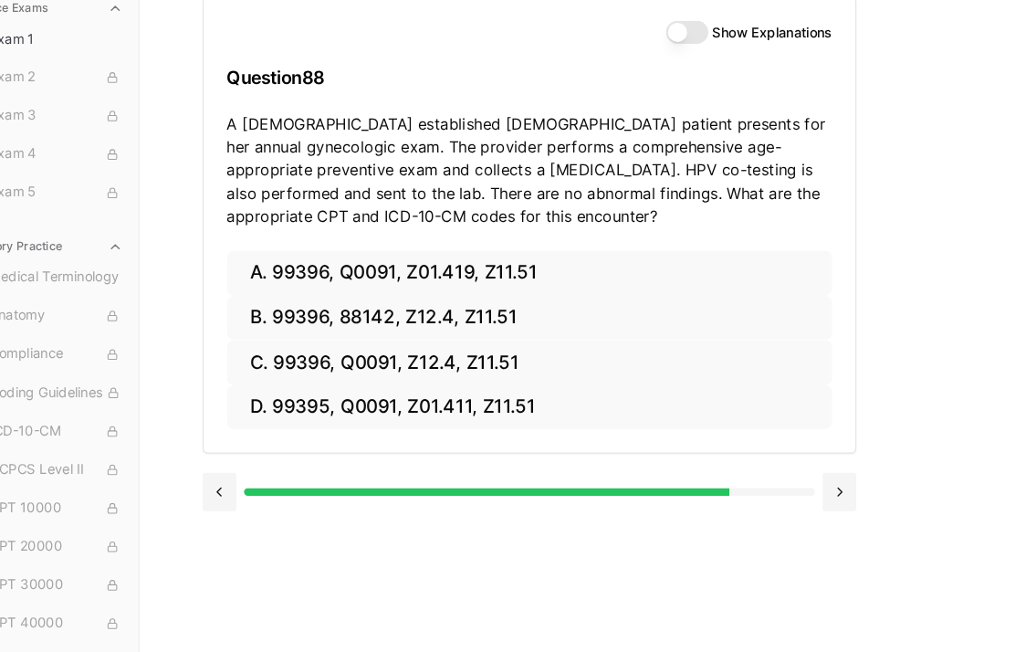
click at [831, 481] on button at bounding box center [847, 499] width 32 height 37
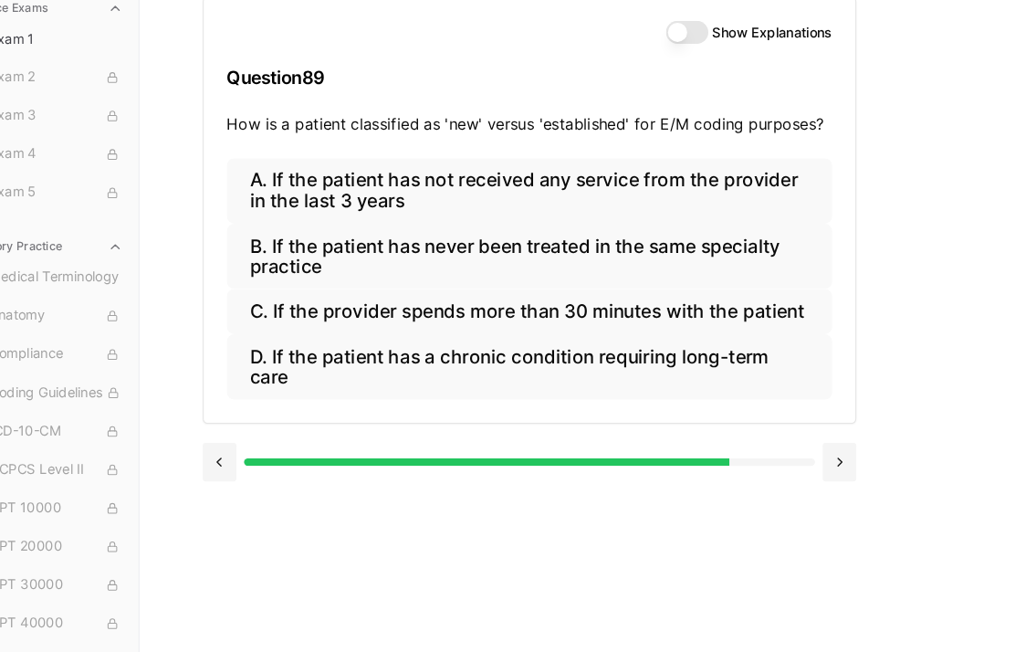
click at [661, 245] on button "B. If the patient has never been treated in the same specialty practice" at bounding box center [553, 276] width 575 height 62
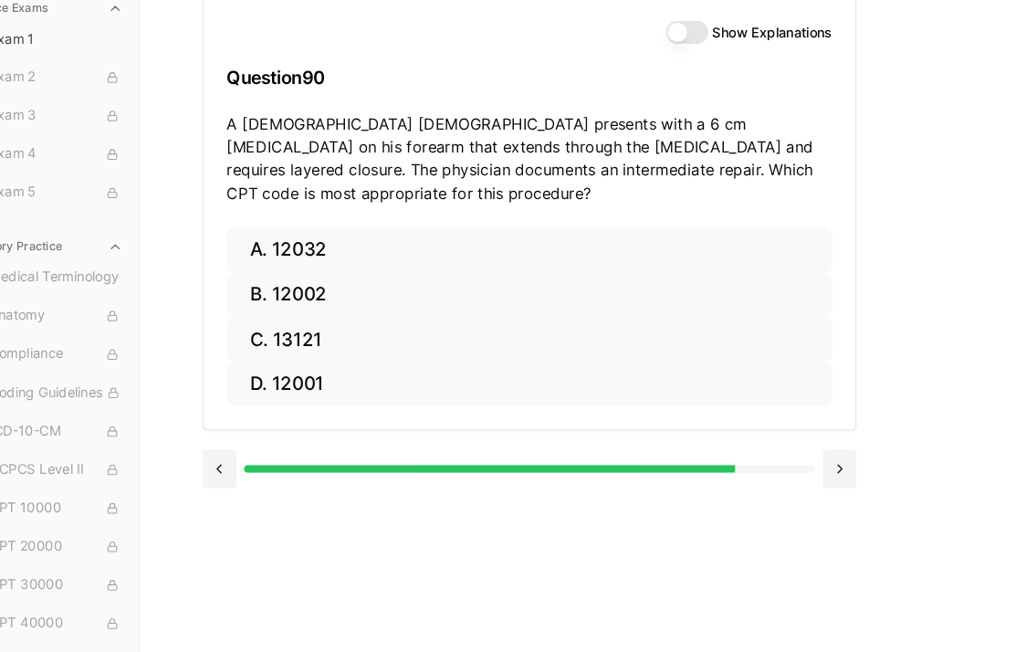
click at [831, 459] on button at bounding box center [847, 477] width 32 height 37
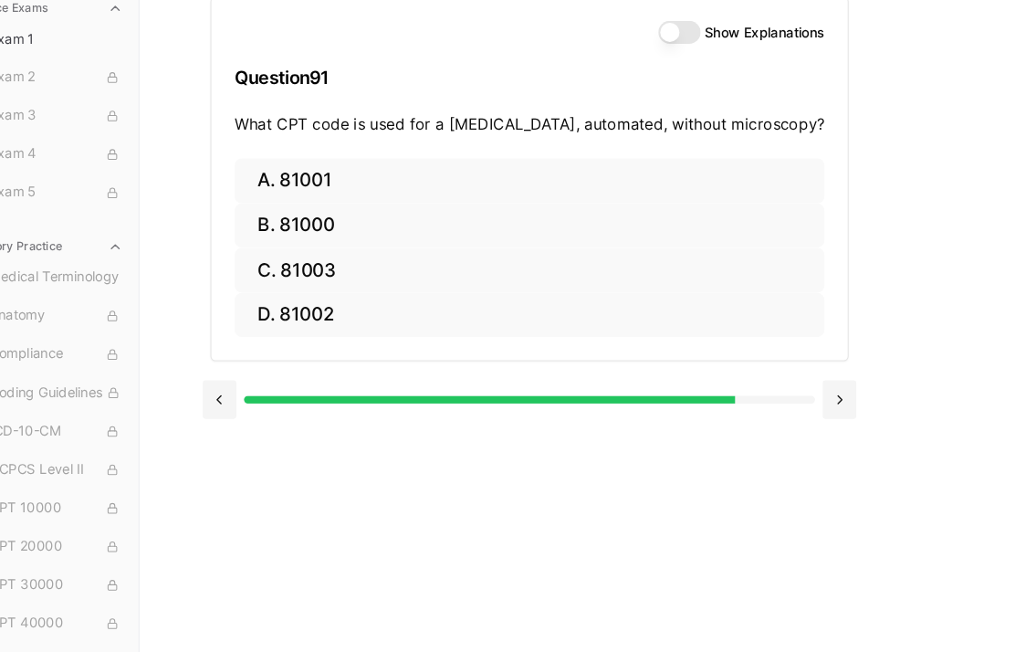
click at [831, 393] on button at bounding box center [847, 411] width 32 height 37
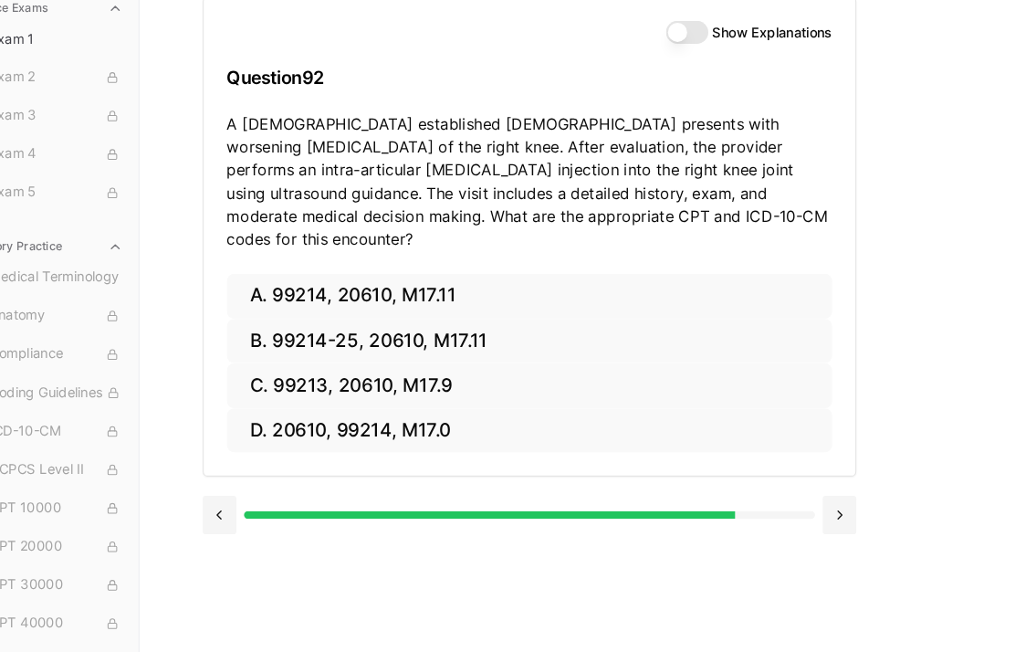
click at [831, 503] on button at bounding box center [847, 521] width 32 height 37
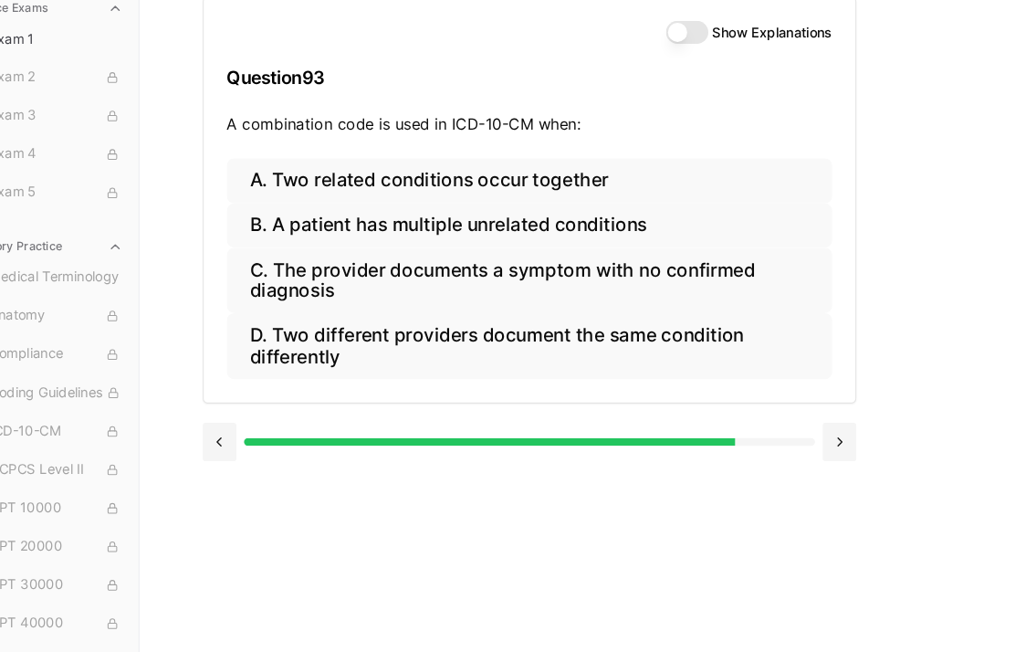
click at [503, 183] on button "A. Two related conditions occur together" at bounding box center [553, 204] width 575 height 43
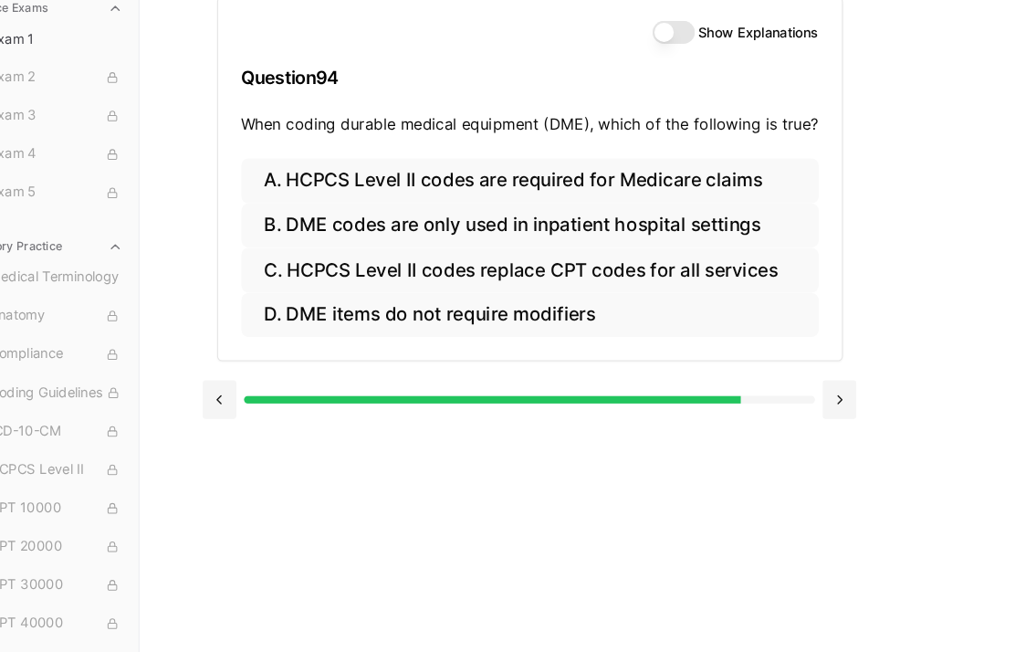
click at [723, 183] on button "A. HCPCS Level II codes are required for Medicare claims" at bounding box center [553, 204] width 548 height 43
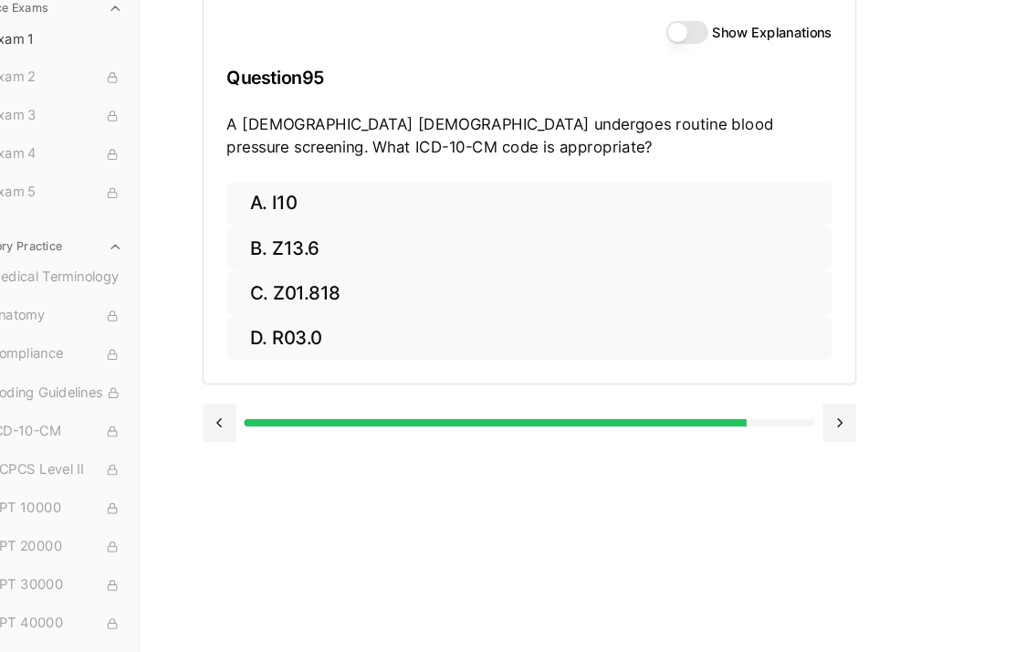
click at [831, 415] on button at bounding box center [847, 433] width 32 height 37
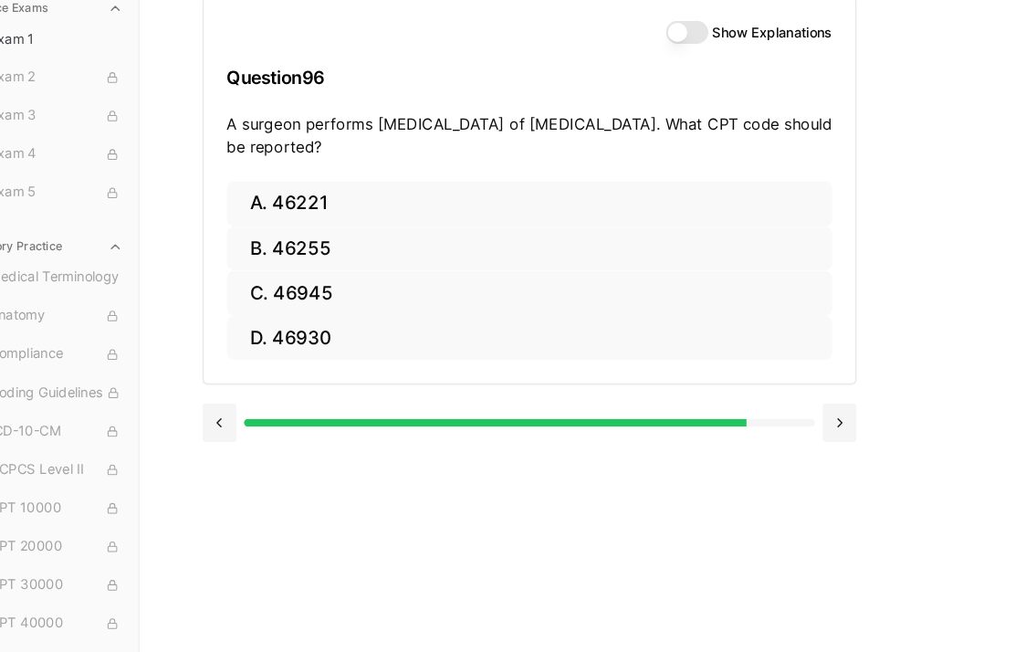
click at [831, 415] on button at bounding box center [847, 433] width 32 height 37
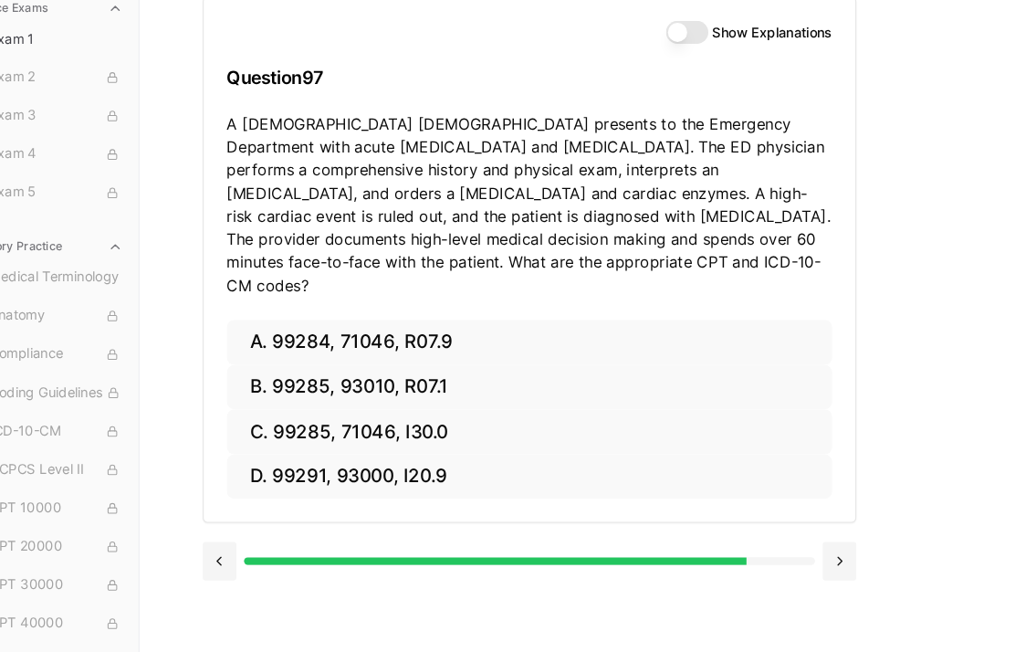
click at [831, 547] on button at bounding box center [847, 565] width 32 height 37
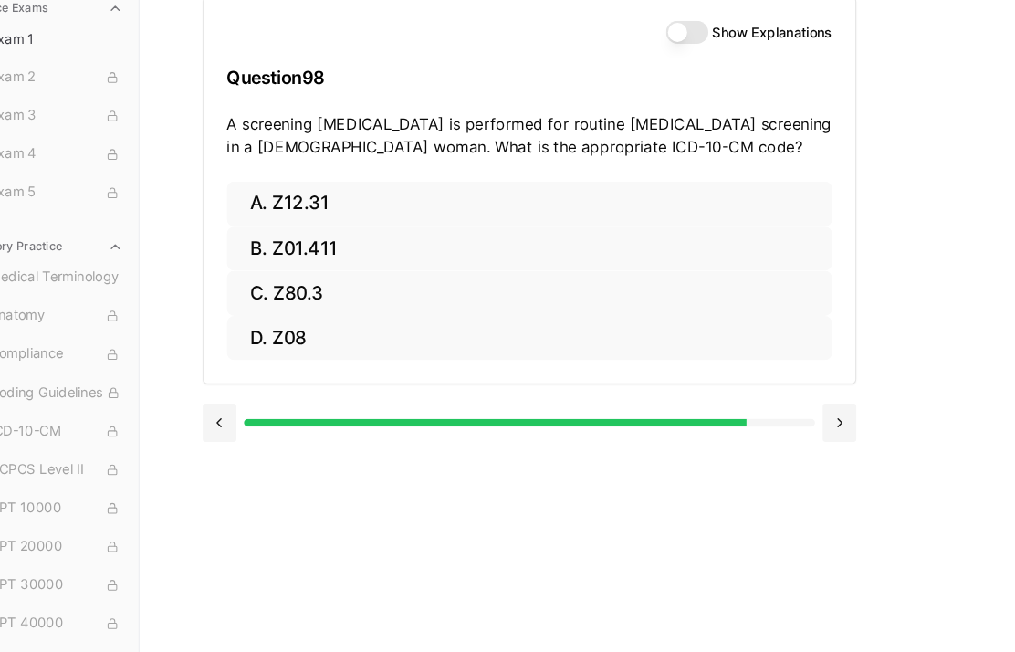
click at [831, 415] on button at bounding box center [847, 433] width 32 height 37
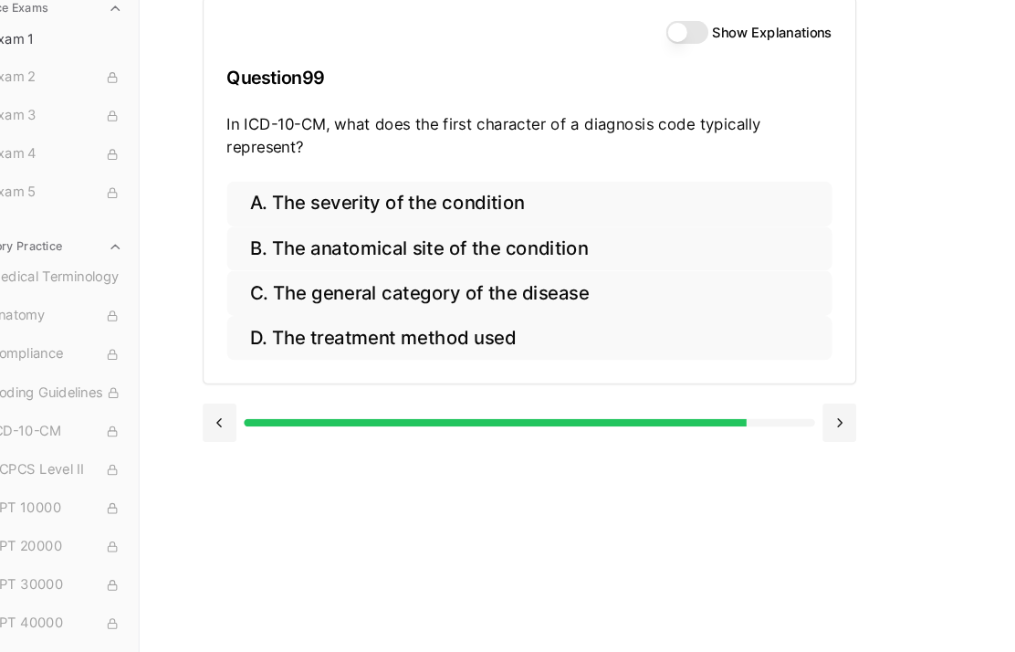
click at [535, 289] on button "C. The general category of the disease" at bounding box center [553, 310] width 575 height 43
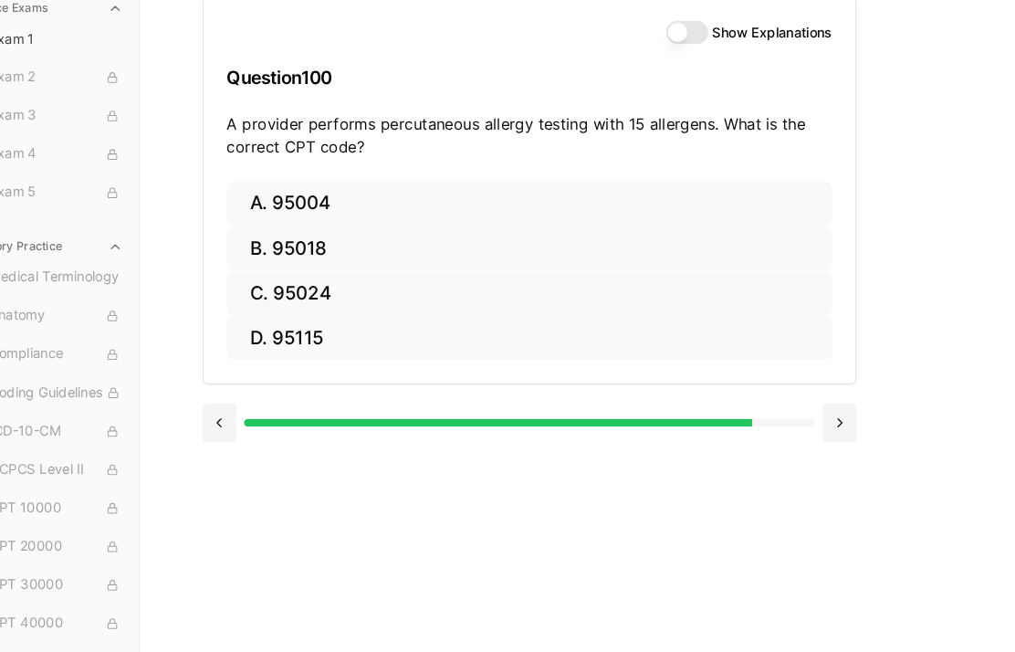
click at [831, 417] on button at bounding box center [847, 433] width 32 height 37
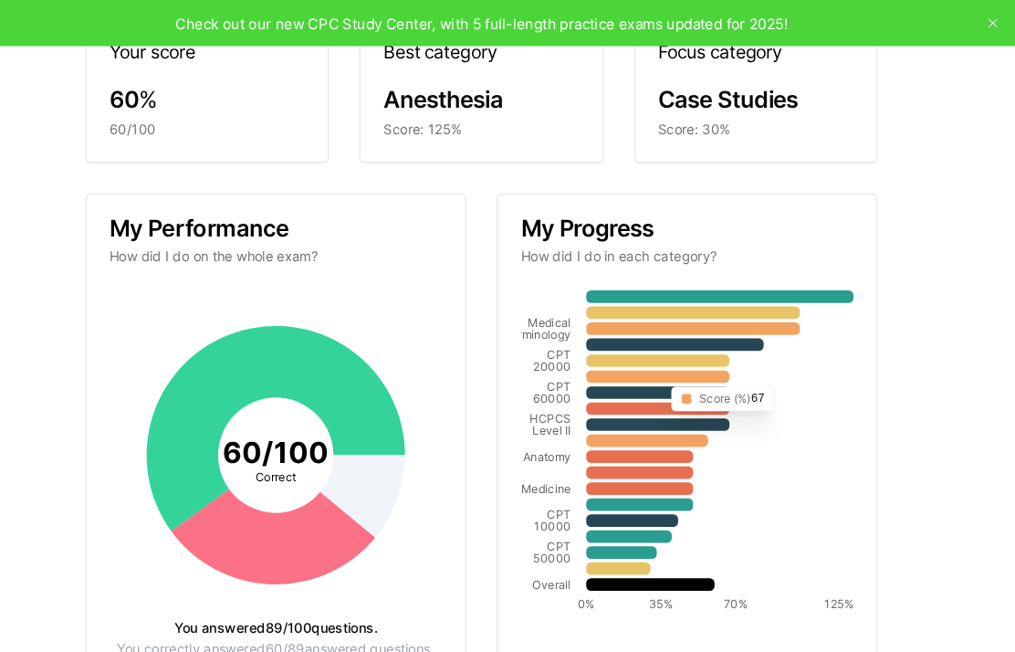
scroll to position [110, 0]
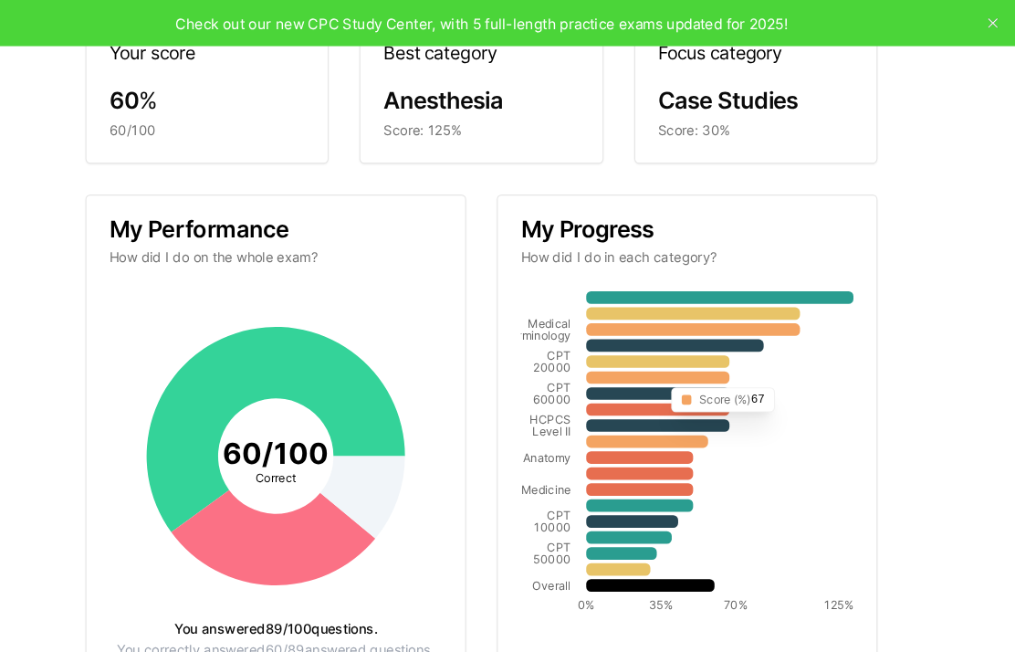
click at [214, 590] on div "You answered 89 / 100 questions." at bounding box center [312, 596] width 316 height 13
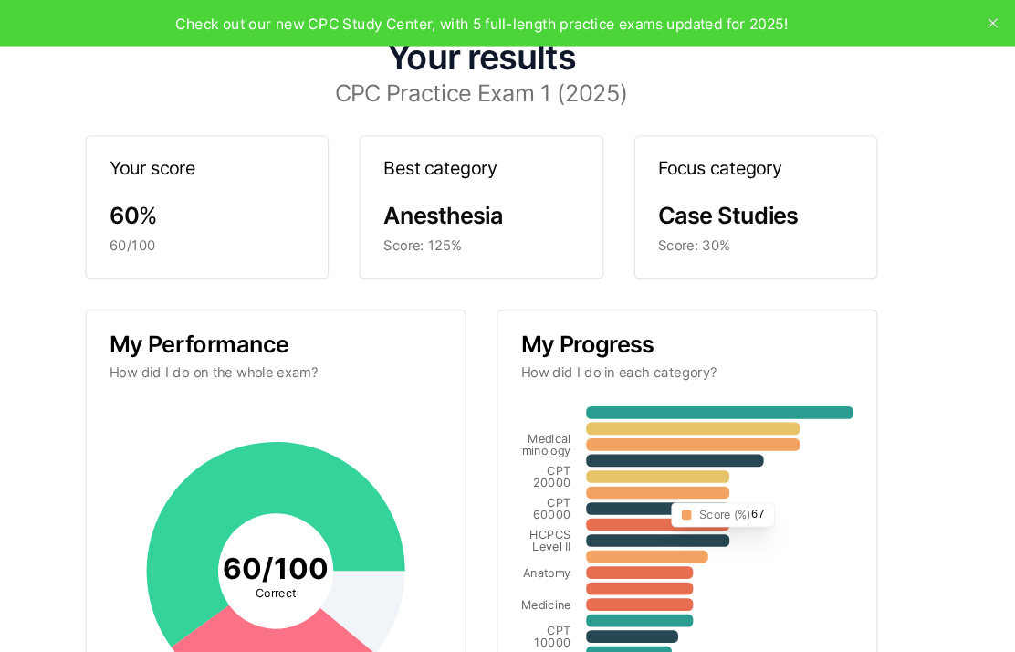
scroll to position [0, 0]
click at [985, 16] on icon "button" at bounding box center [992, 23] width 15 height 15
